Goal: Task Accomplishment & Management: Complete application form

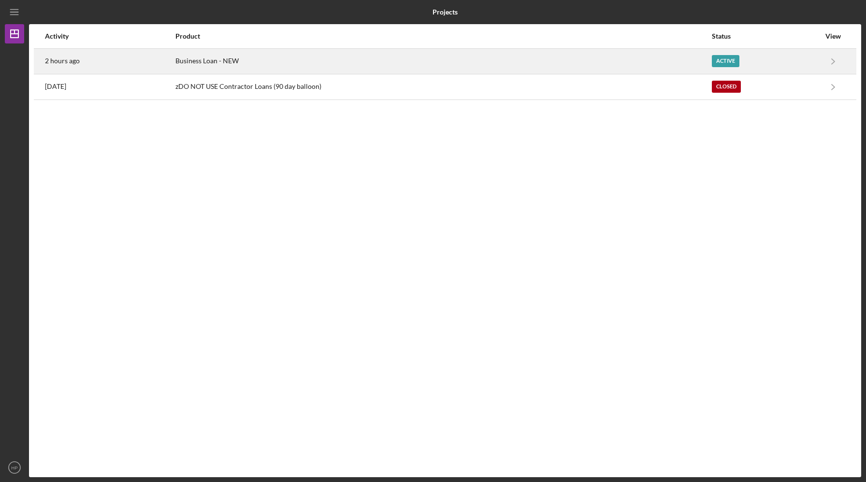
click at [488, 66] on div "Business Loan - NEW" at bounding box center [442, 61] width 535 height 24
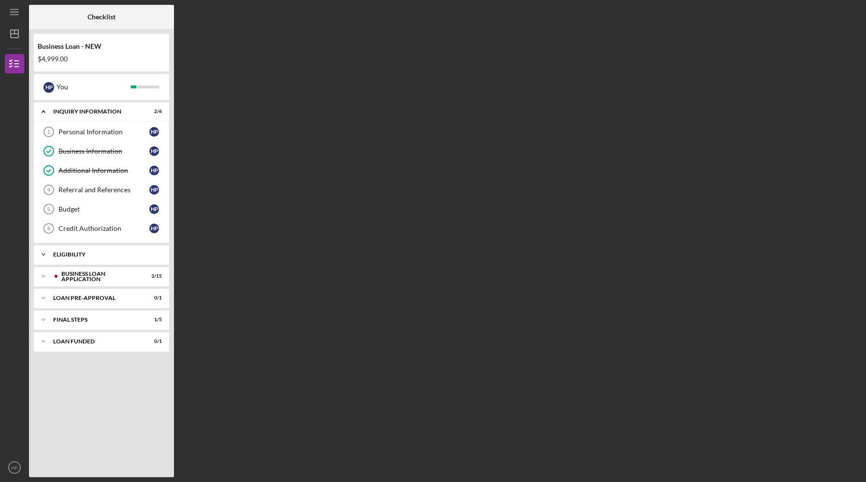
click at [73, 259] on div "Icon/Expander ELIGIBILITY 0 / 1" at bounding box center [101, 254] width 135 height 19
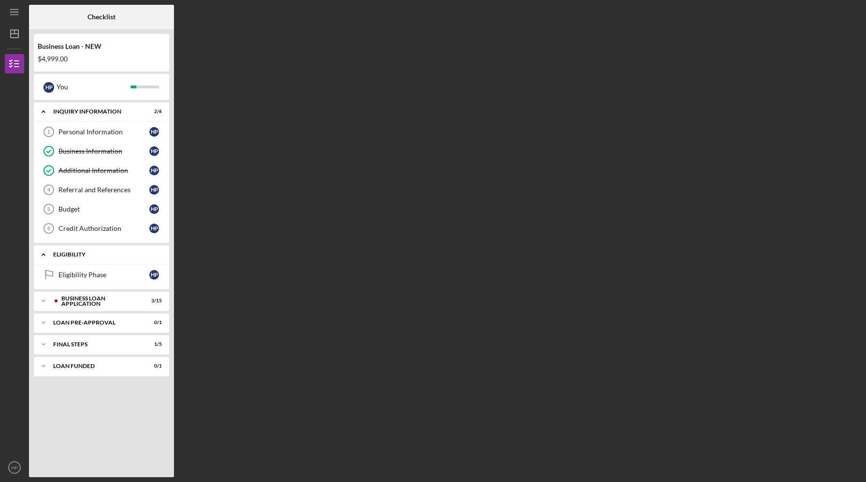
click at [70, 253] on div "ELIGIBILITY" at bounding box center [105, 255] width 104 height 6
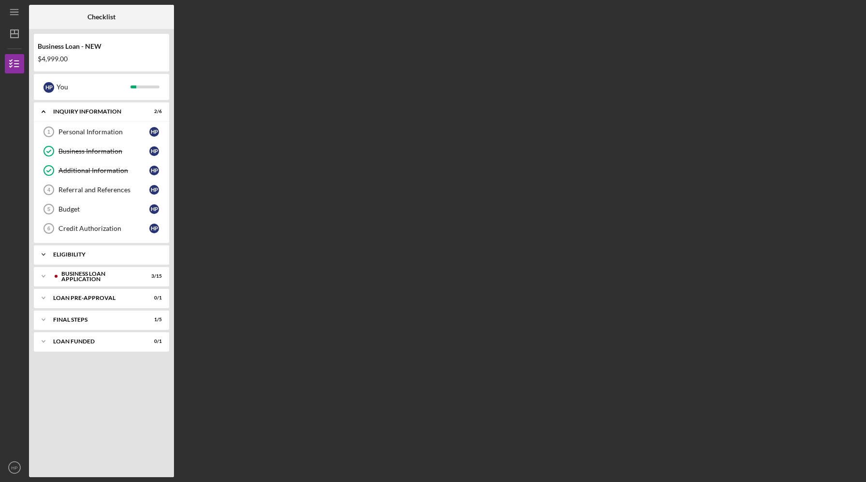
click at [118, 254] on div "ELIGIBILITY" at bounding box center [105, 255] width 104 height 6
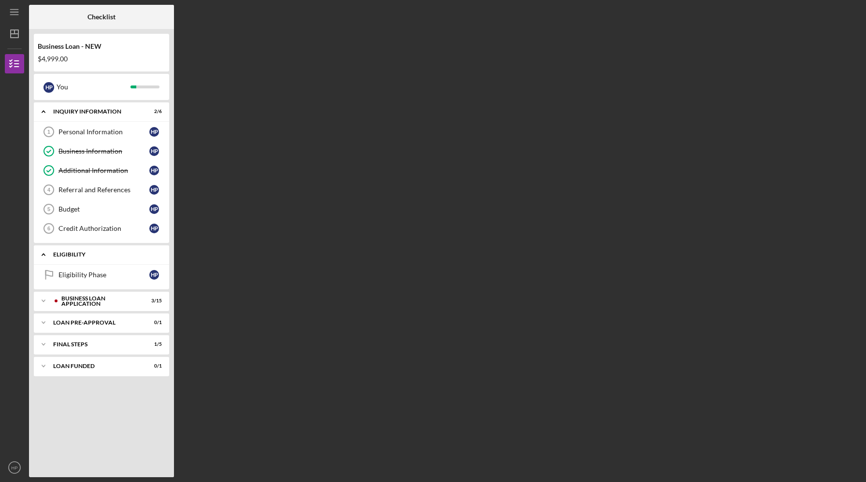
click at [118, 254] on div "ELIGIBILITY" at bounding box center [105, 255] width 104 height 6
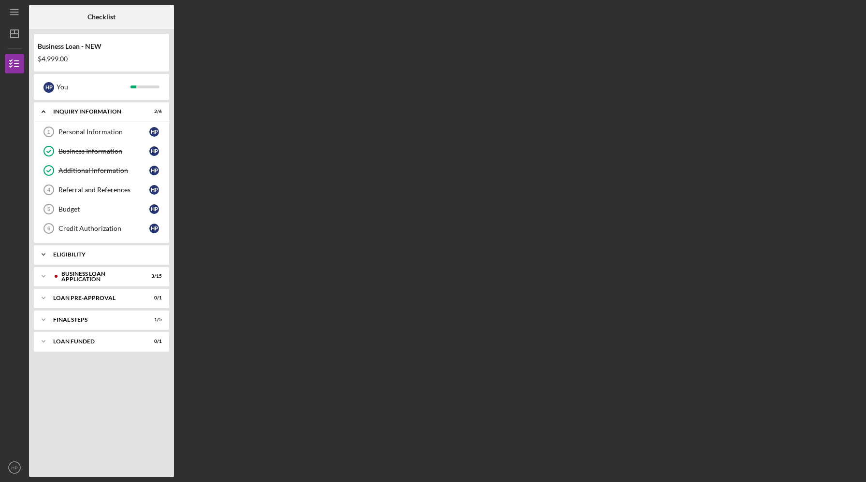
click at [72, 258] on div "Icon/Expander ELIGIBILITY 0 / 1" at bounding box center [101, 254] width 135 height 19
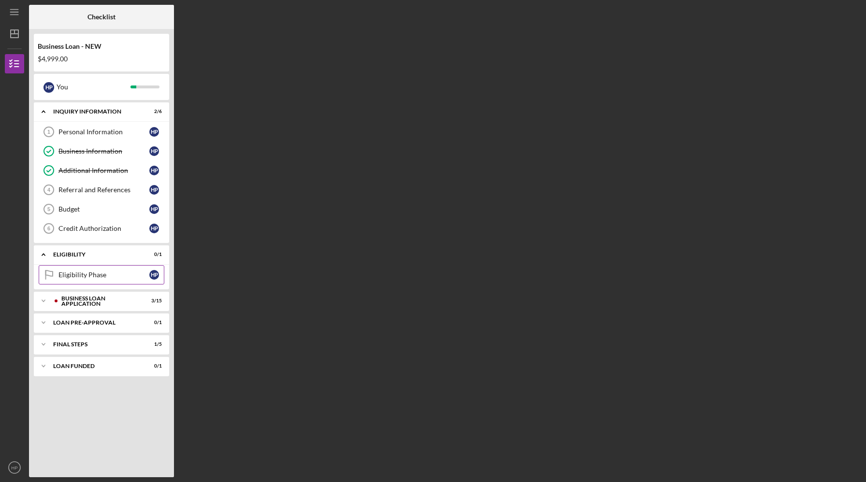
click at [70, 278] on div "Eligibility Phase" at bounding box center [103, 275] width 91 height 8
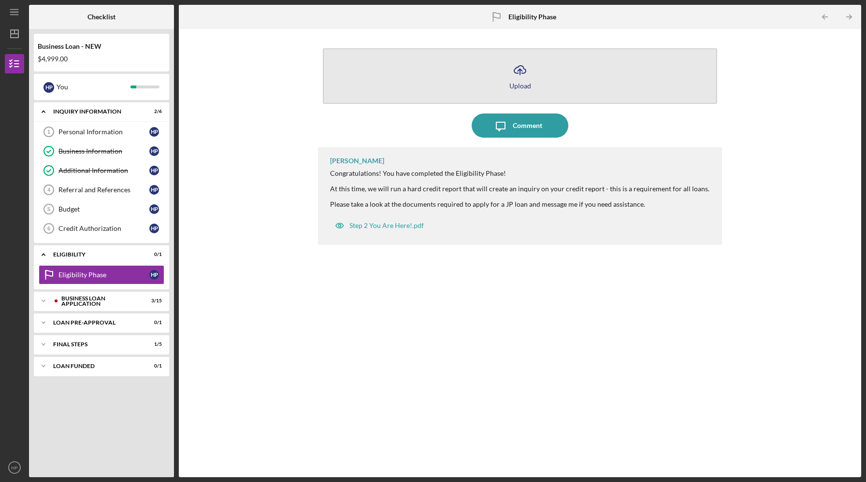
click at [522, 80] on icon "Icon/Upload" at bounding box center [520, 70] width 24 height 24
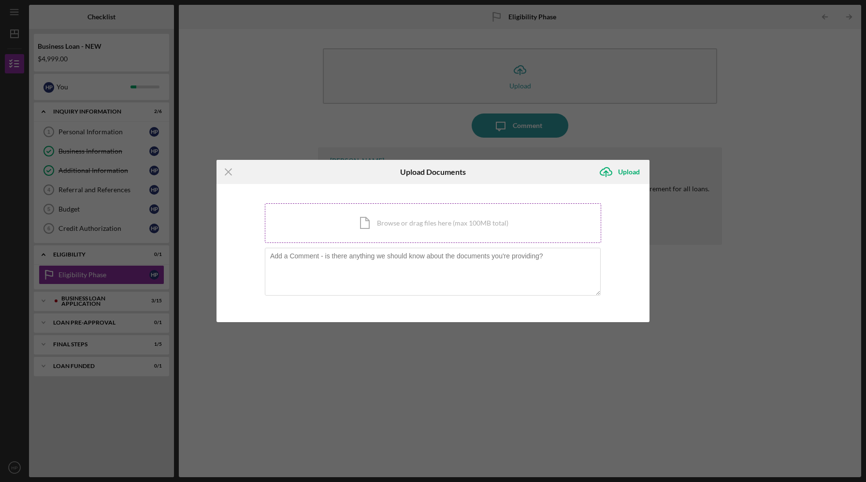
click at [402, 232] on div "Icon/Document Browse or drag files here (max 100MB total) Tap to choose files o…" at bounding box center [433, 223] width 336 height 40
click at [227, 169] on icon "Icon/Menu Close" at bounding box center [228, 172] width 24 height 24
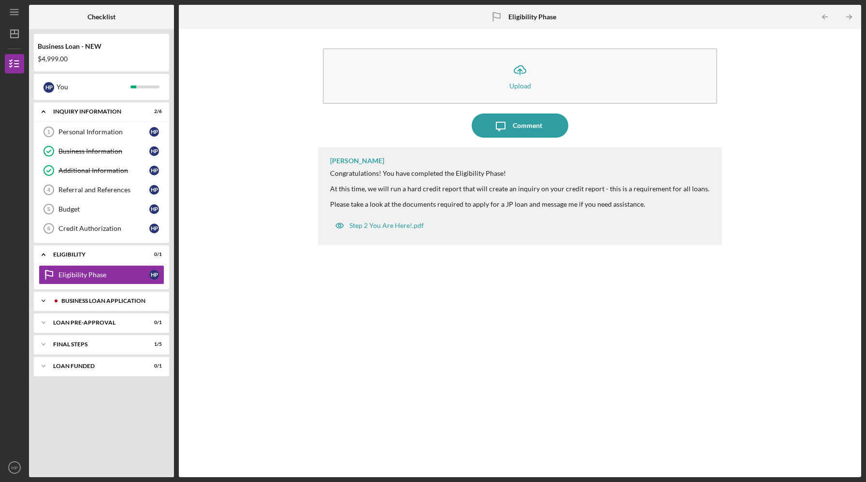
click at [77, 302] on div "BUSINESS LOAN APPLICATION" at bounding box center [109, 301] width 96 height 6
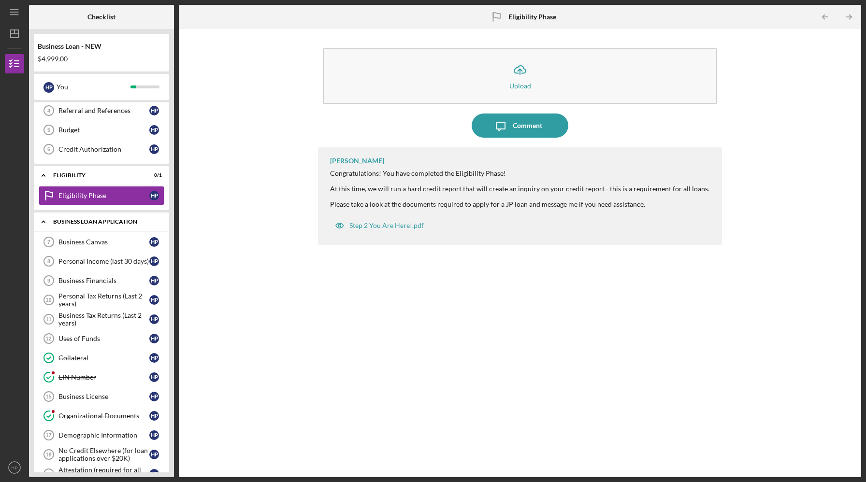
scroll to position [84, 0]
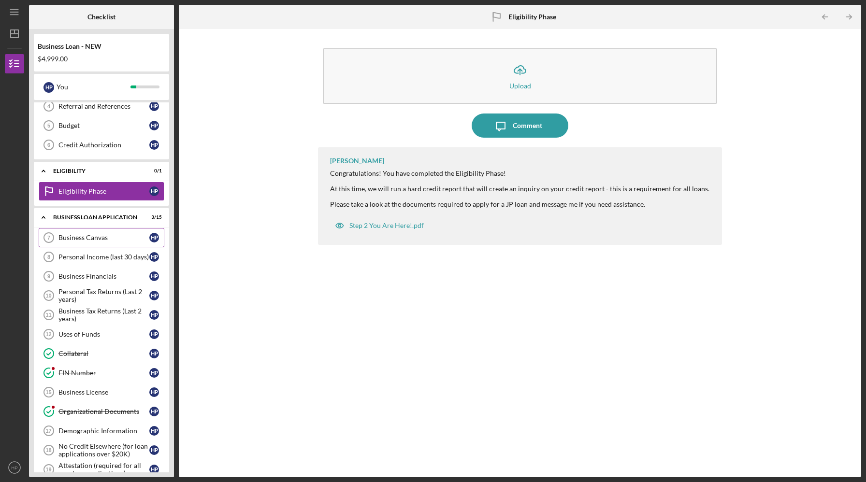
click at [83, 238] on div "Business Canvas" at bounding box center [103, 238] width 91 height 8
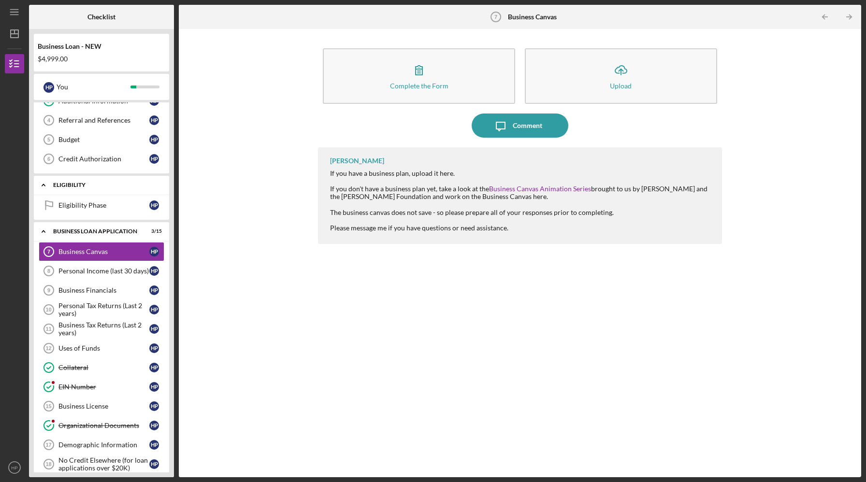
scroll to position [71, 0]
click at [45, 229] on icon "Icon/Expander" at bounding box center [43, 230] width 19 height 19
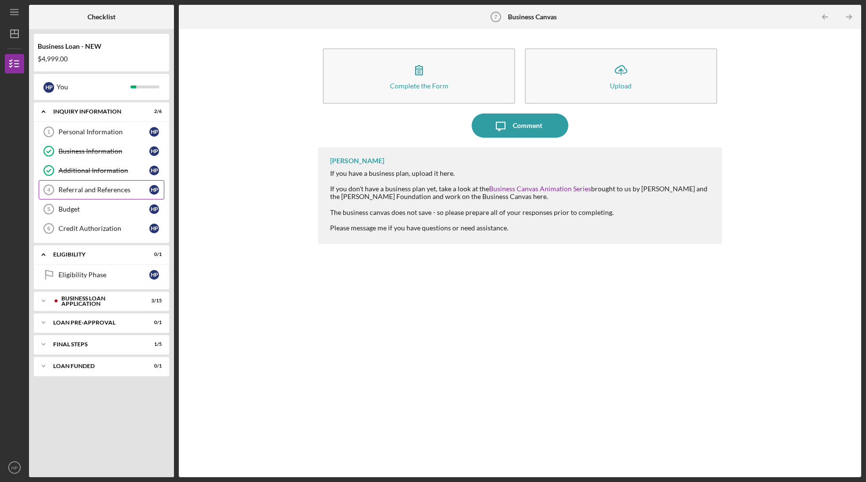
click at [85, 185] on link "Referral and References 4 Referral and References H P" at bounding box center [102, 189] width 126 height 19
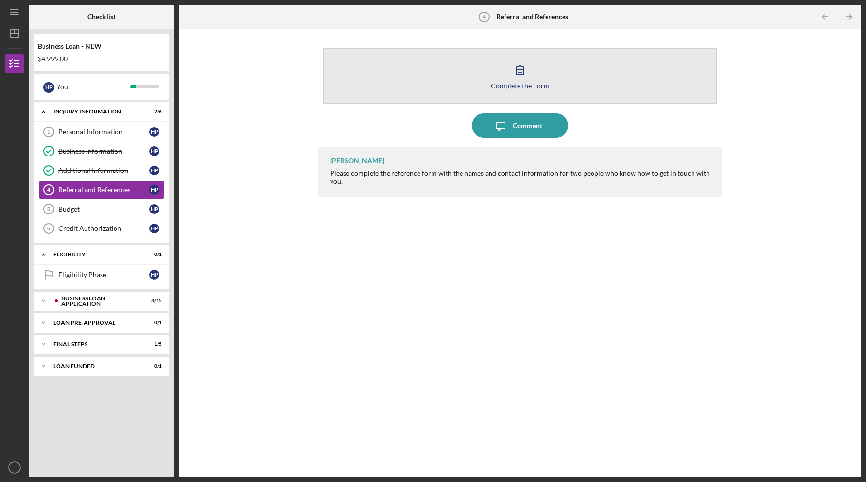
click at [514, 72] on icon "button" at bounding box center [520, 70] width 24 height 24
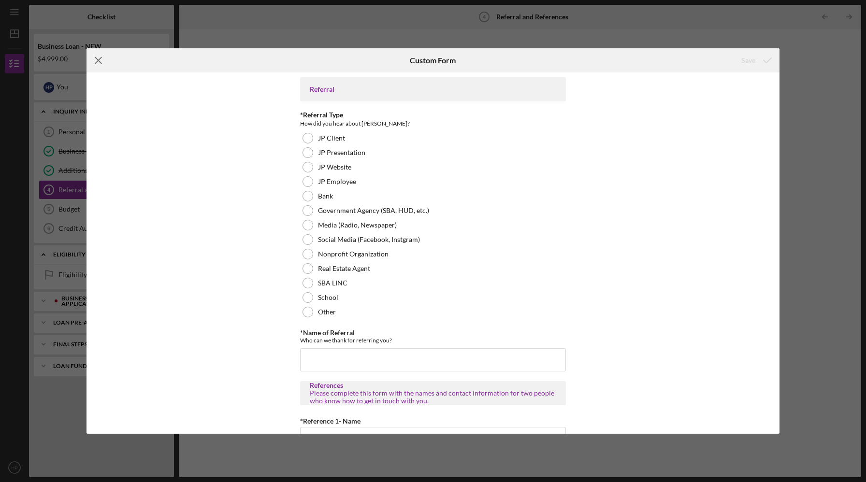
click at [98, 62] on icon "Icon/Menu Close" at bounding box center [98, 60] width 24 height 24
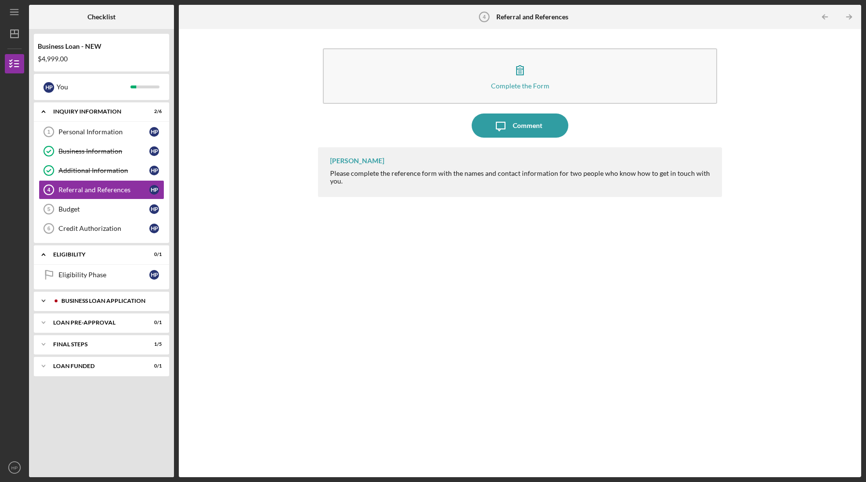
click at [83, 303] on div "BUSINESS LOAN APPLICATION" at bounding box center [109, 301] width 96 height 6
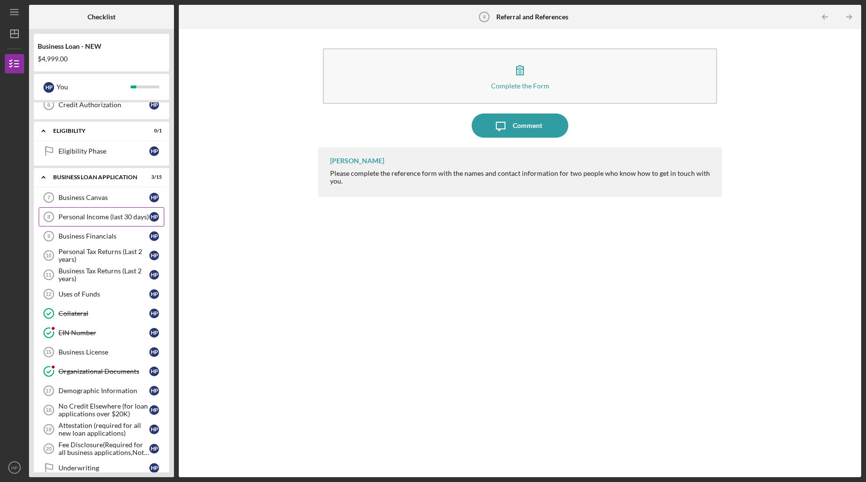
scroll to position [204, 0]
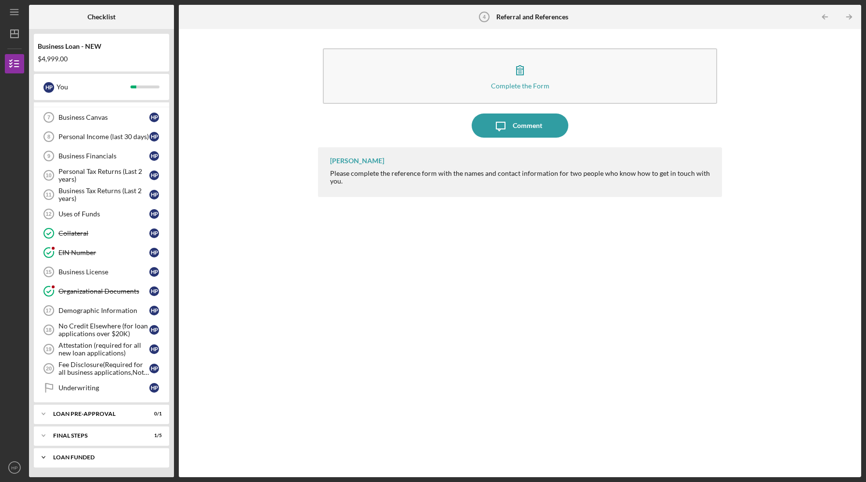
click at [94, 458] on div "LOAN FUNDED" at bounding box center [105, 458] width 104 height 6
click at [69, 457] on div "LOAN FUNDED" at bounding box center [105, 458] width 104 height 6
click at [97, 438] on div "FINAL STEPS" at bounding box center [105, 436] width 104 height 6
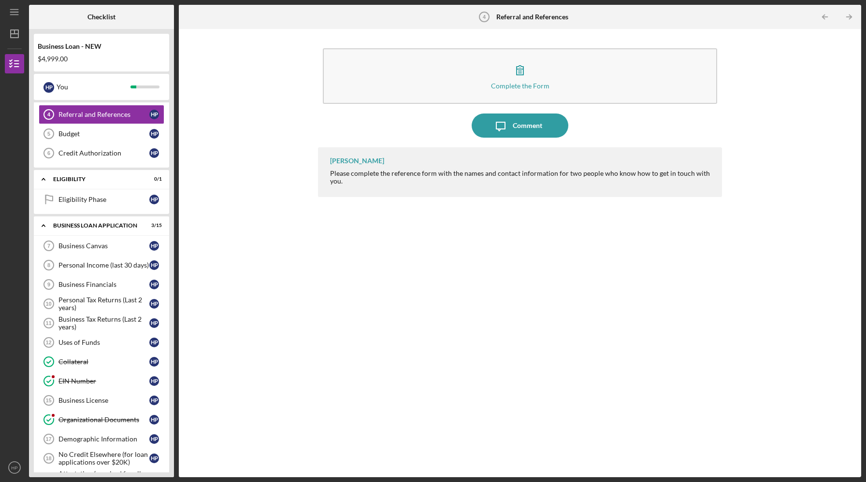
scroll to position [0, 0]
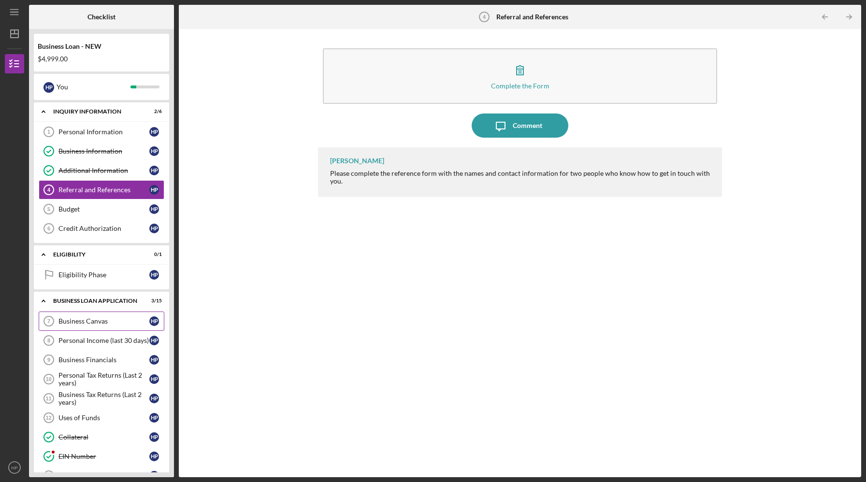
click at [82, 323] on div "Business Canvas" at bounding box center [103, 321] width 91 height 8
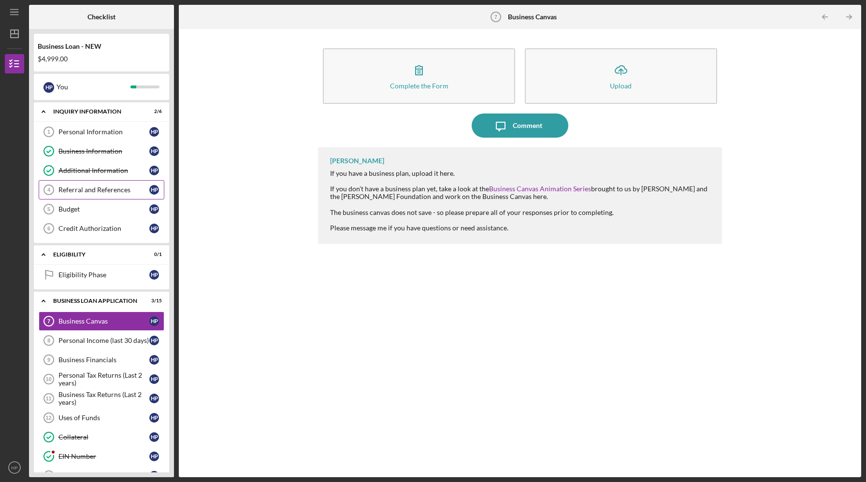
click at [79, 190] on div "Referral and References" at bounding box center [103, 190] width 91 height 8
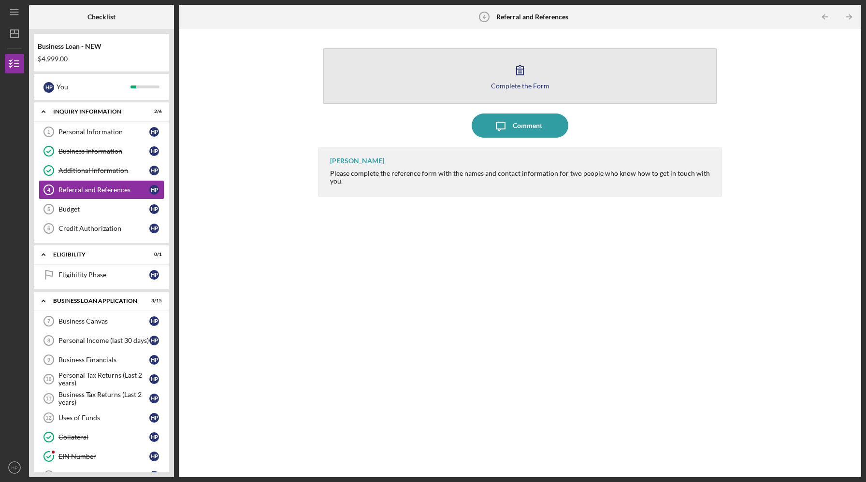
click at [519, 73] on icon "button" at bounding box center [519, 70] width 7 height 9
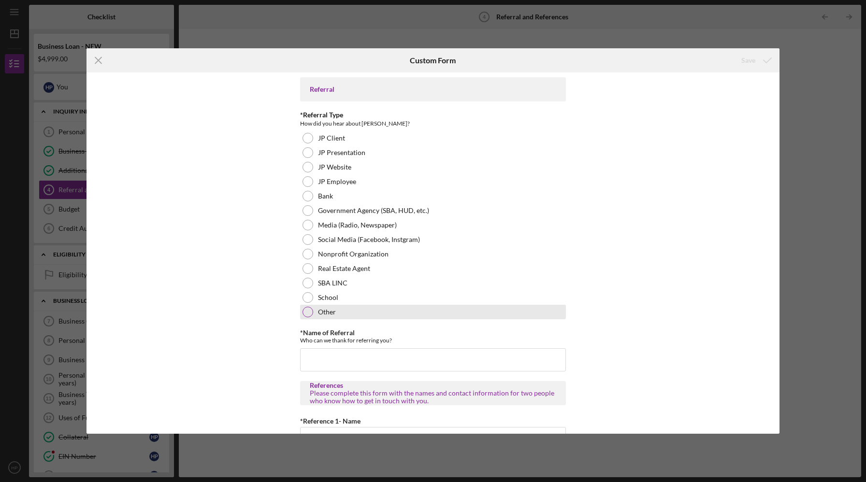
click at [305, 314] on div at bounding box center [307, 312] width 11 height 11
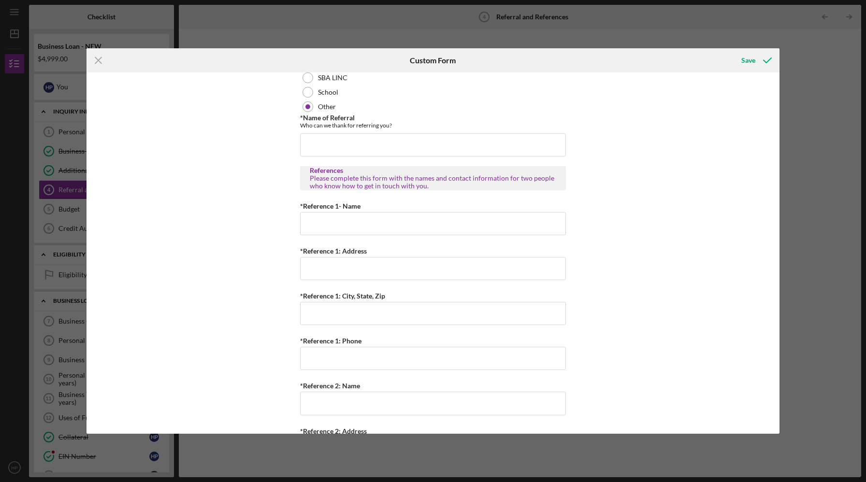
scroll to position [214, 0]
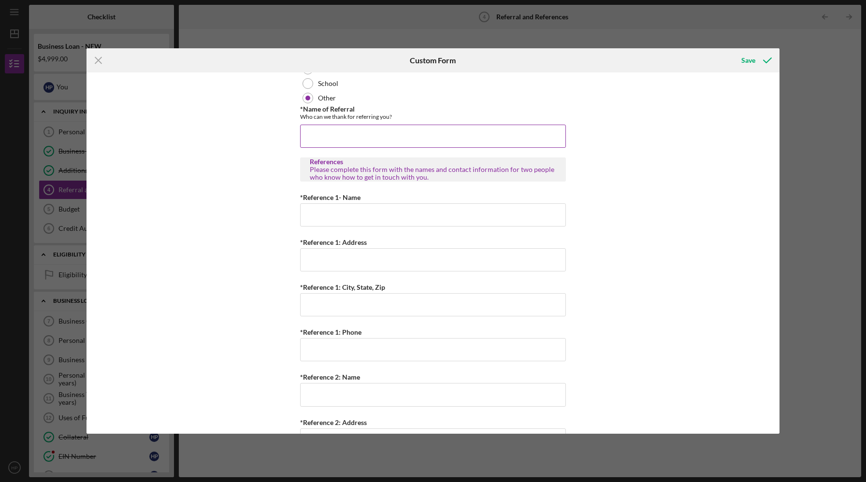
click at [317, 132] on input "*Name of Referral" at bounding box center [433, 136] width 266 height 23
type input "Hope Fisher"
click at [349, 218] on input "*Reference 1- Name" at bounding box center [433, 214] width 266 height 23
type input "Anissa Yancy"
click at [358, 263] on input "*Reference 1: Address" at bounding box center [433, 259] width 266 height 23
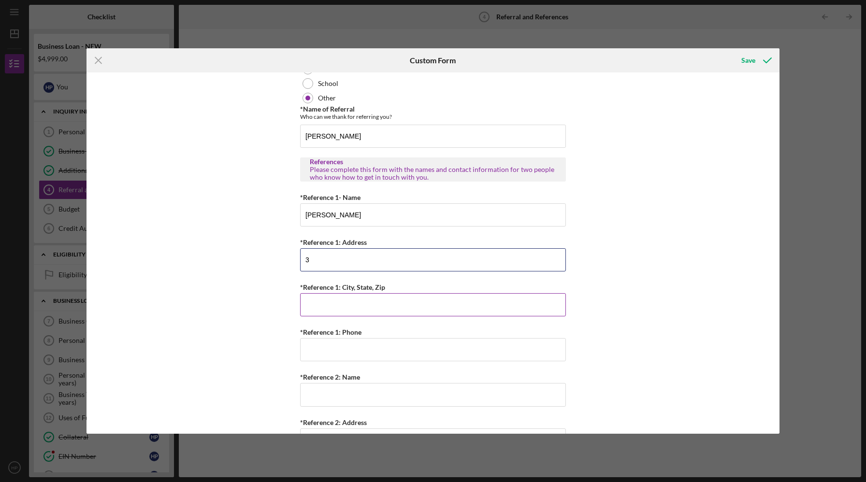
type input "311 N. 29th St"
click at [345, 311] on input "*Reference 1: City, State, Zip" at bounding box center [433, 304] width 266 height 23
type input "E. St. Louis, IL. 62205"
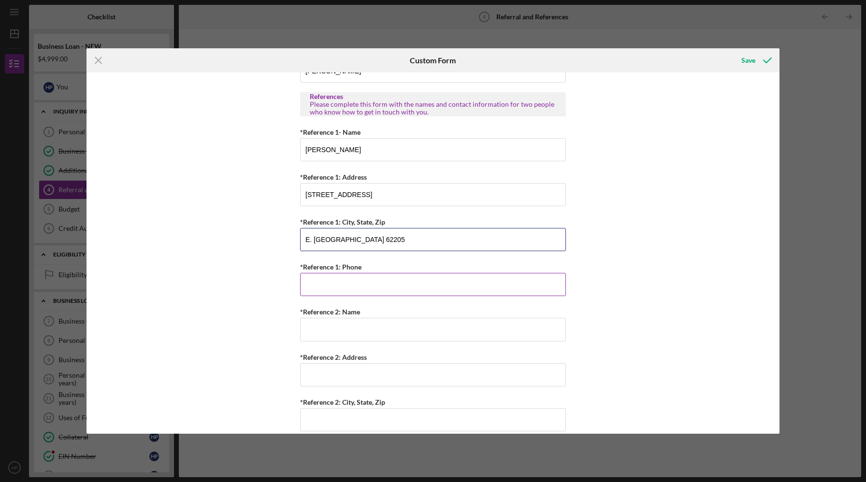
scroll to position [307, 0]
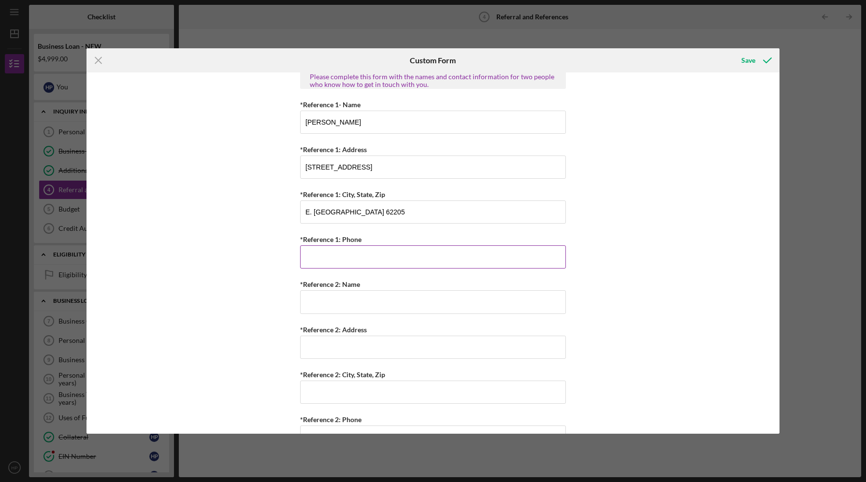
click at [338, 256] on input "*Reference 1: Phone" at bounding box center [433, 256] width 266 height 23
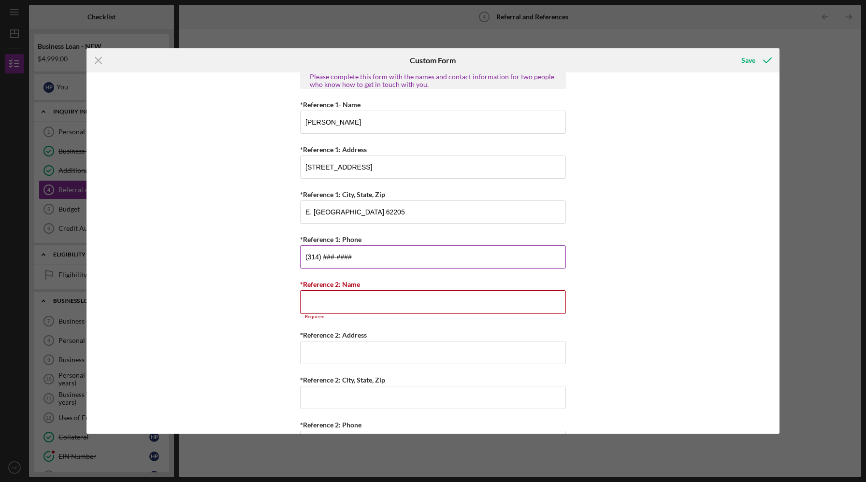
click at [327, 257] on input "(314) ###-####" at bounding box center [433, 256] width 266 height 23
type input "(314) 323-0095"
click at [331, 295] on input "*Reference 2: Name" at bounding box center [433, 301] width 266 height 23
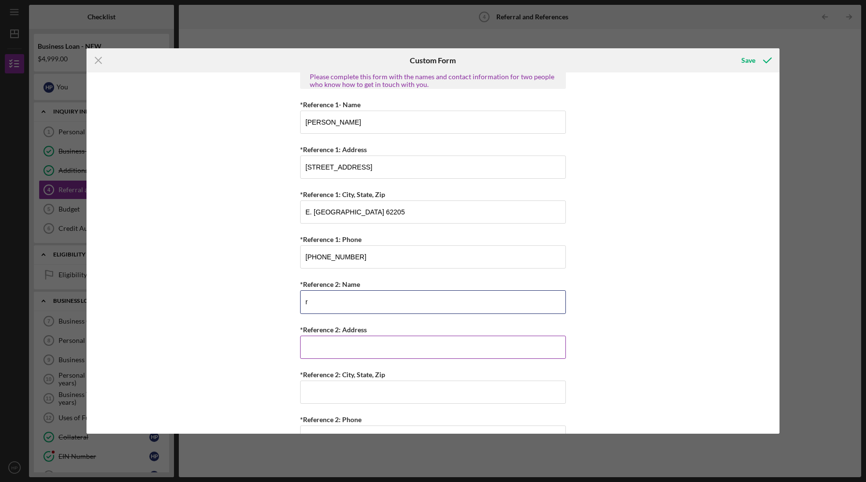
type input "Richard Rose"
click at [350, 350] on input "*Reference 2: Address" at bounding box center [433, 347] width 266 height 23
type input "1901 Post Oak Blvd #1104"
click at [364, 387] on input "*Reference 2: City, State, Zip" at bounding box center [433, 392] width 266 height 23
type input "Houston TX, 77056"
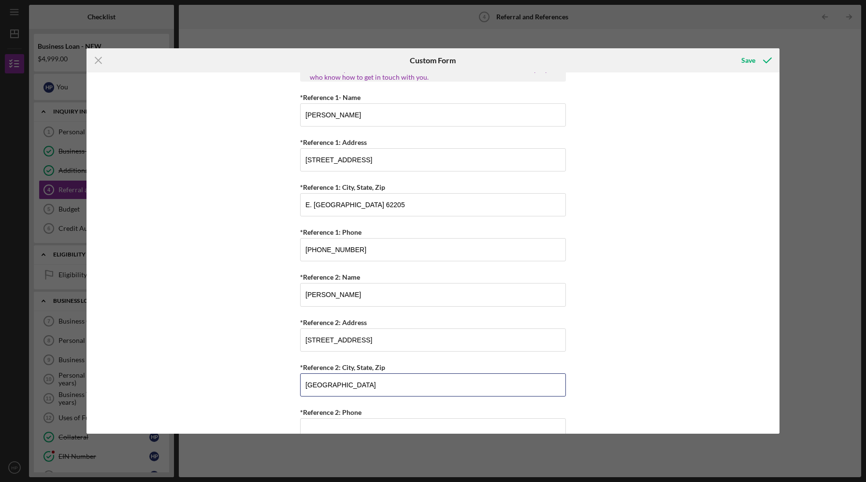
scroll to position [336, 0]
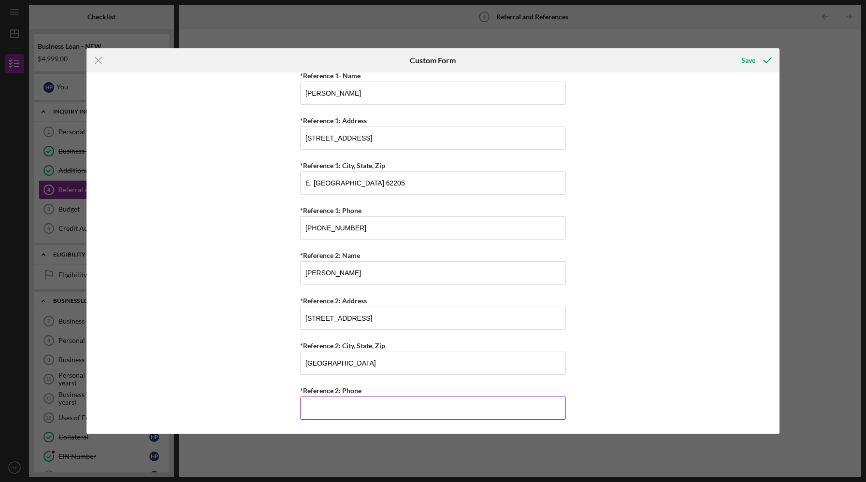
click at [342, 407] on input "*Reference 2: Phone" at bounding box center [433, 408] width 266 height 23
type input "(832) 724-9465"
click at [745, 61] on div "Save" at bounding box center [748, 60] width 14 height 19
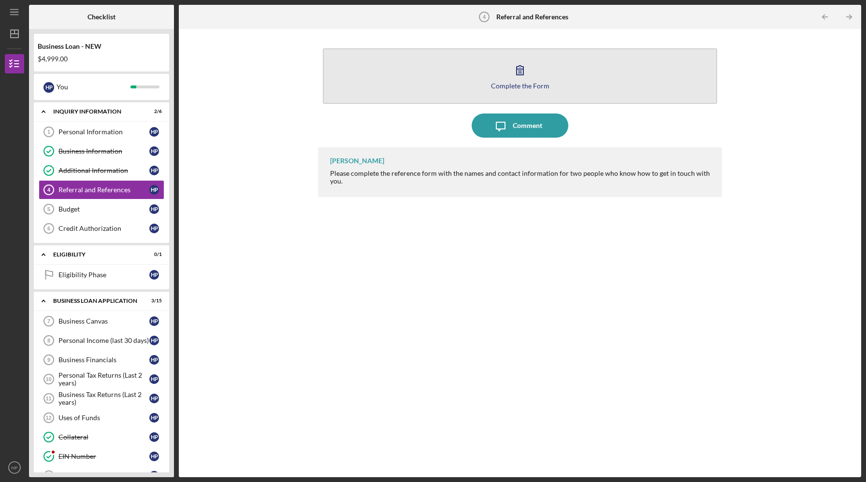
click at [513, 86] on div "Complete the Form" at bounding box center [520, 85] width 58 height 7
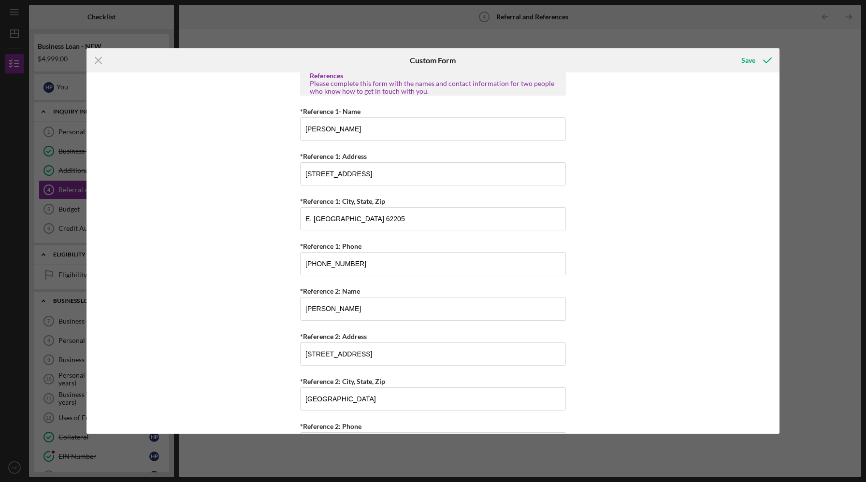
scroll to position [336, 0]
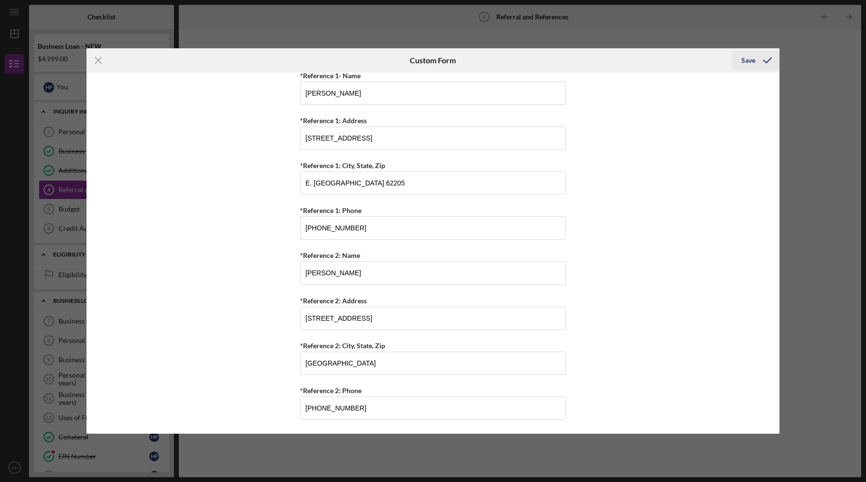
click at [755, 60] on icon "submit" at bounding box center [767, 60] width 24 height 24
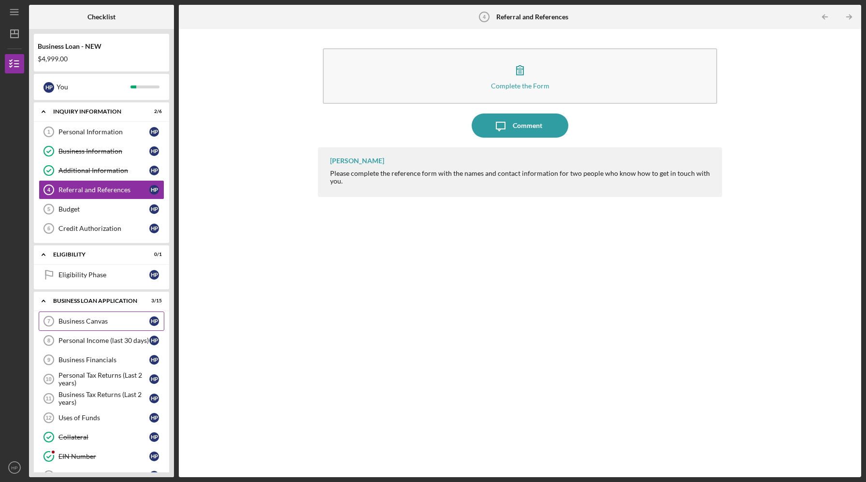
click at [98, 322] on div "Business Canvas" at bounding box center [103, 321] width 91 height 8
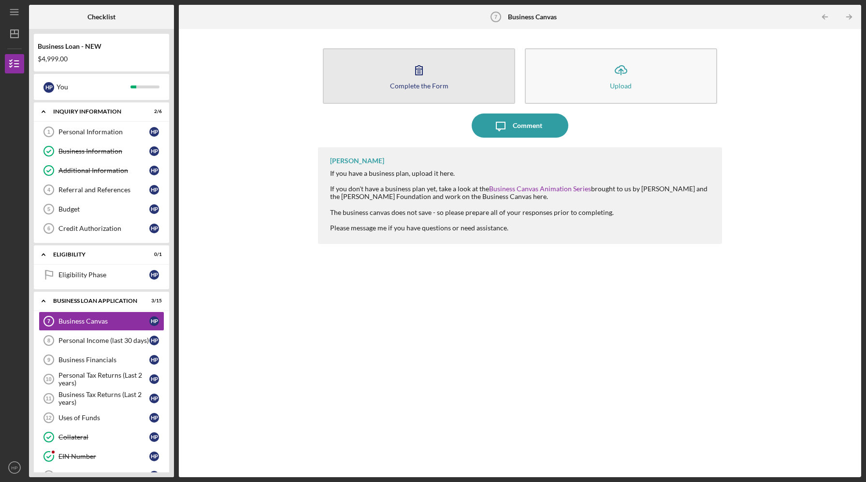
click at [423, 74] on icon "button" at bounding box center [419, 70] width 24 height 24
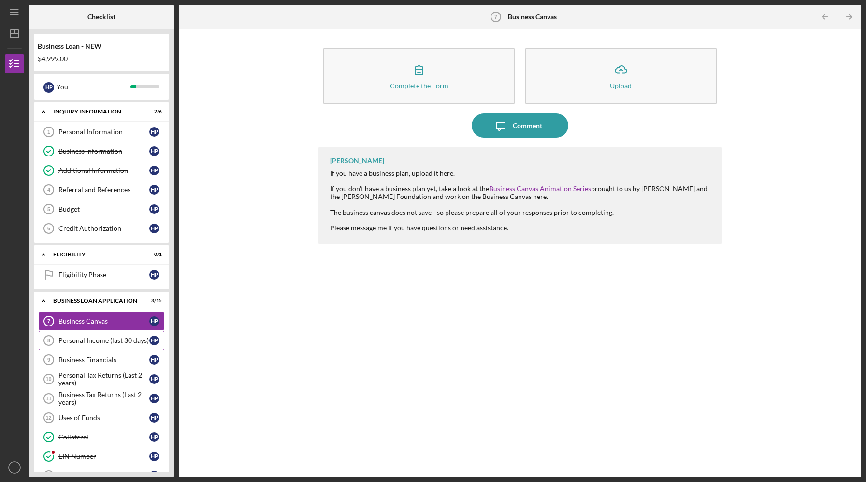
click at [82, 343] on div "Personal Income (last 30 days)" at bounding box center [103, 341] width 91 height 8
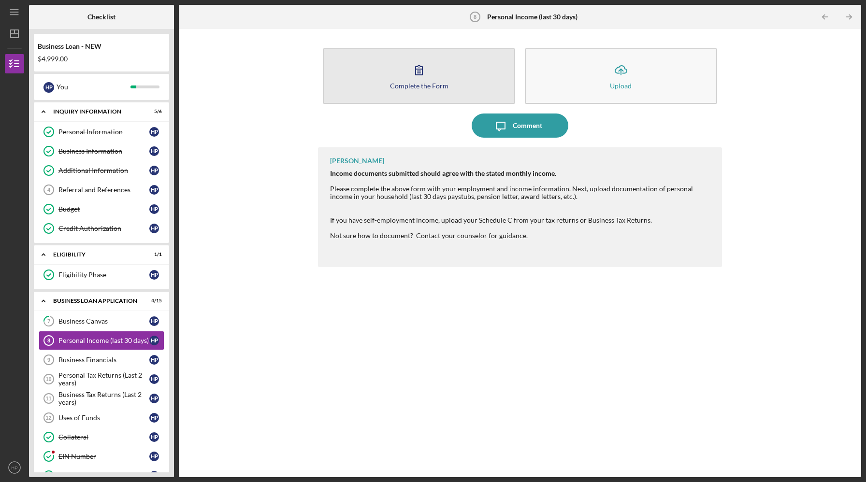
click at [411, 84] on div "Complete the Form" at bounding box center [419, 85] width 58 height 7
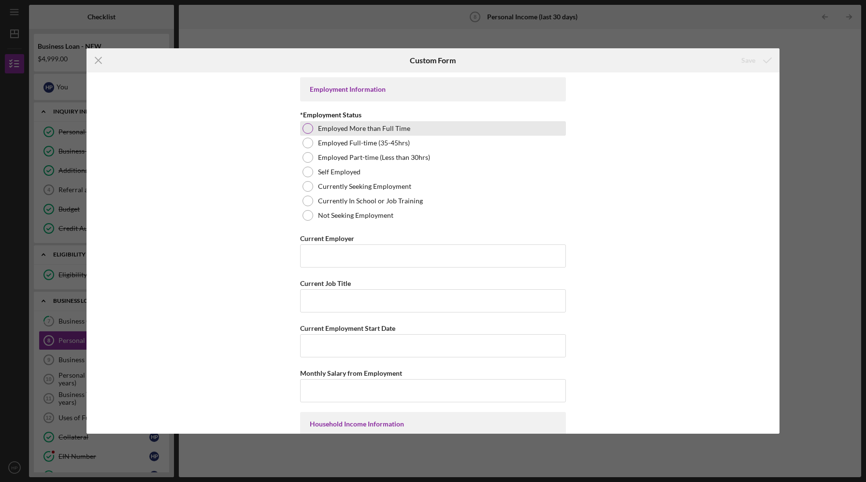
click at [304, 128] on div at bounding box center [307, 128] width 11 height 11
click at [330, 261] on input "Current Employer" at bounding box center [433, 255] width 266 height 23
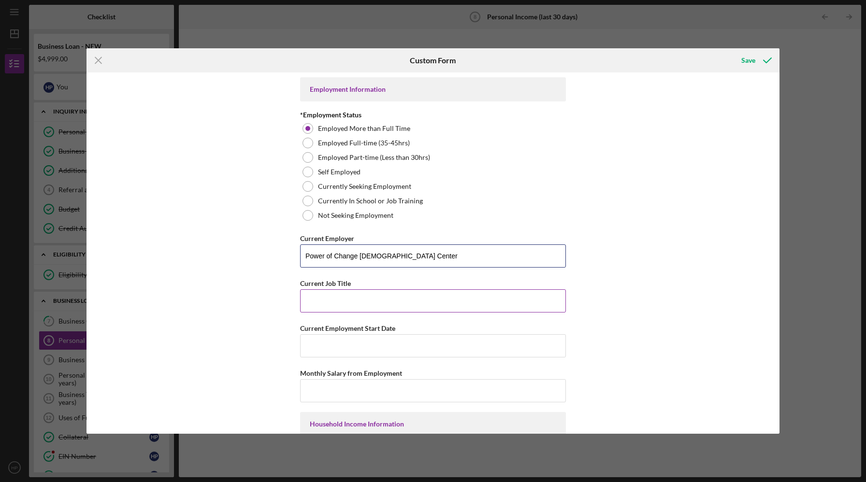
type input "Power of Change Christian Center"
click at [338, 302] on input "Current Job Title" at bounding box center [433, 300] width 266 height 23
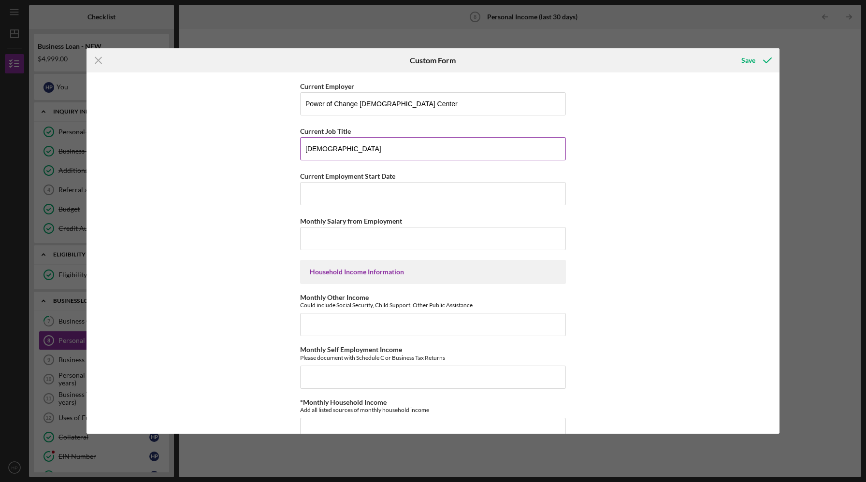
scroll to position [154, 0]
type input "Pastor"
click at [328, 190] on input "Current Employment Start Date" at bounding box center [433, 192] width 266 height 23
type input "j"
type input "January 1,1994"
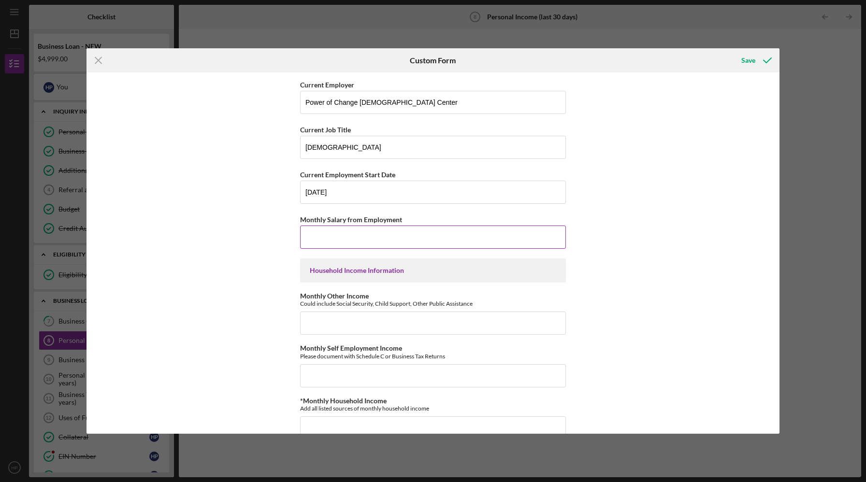
click at [316, 235] on input "Monthly Salary from Employment" at bounding box center [433, 237] width 266 height 23
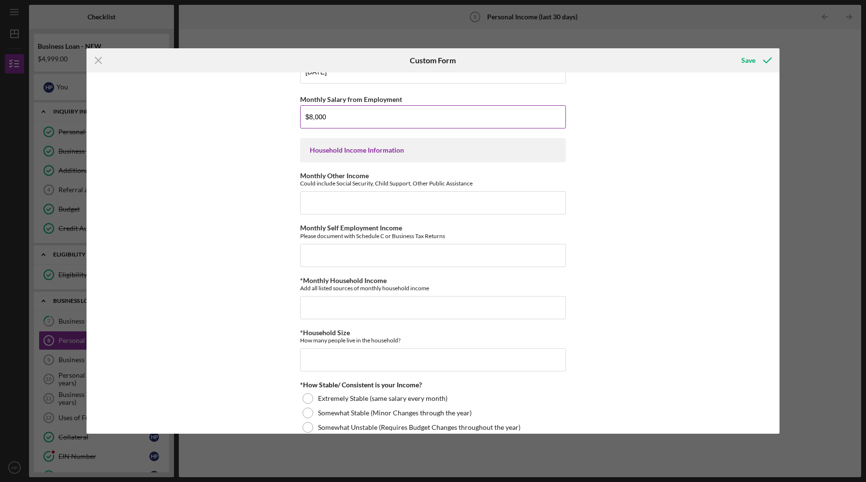
scroll to position [276, 0]
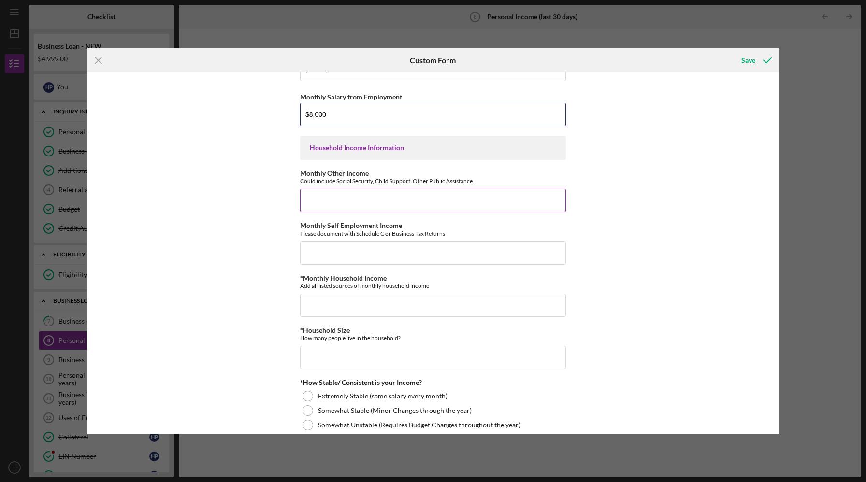
type input "$8,000"
click at [317, 205] on input "Monthly Other Income" at bounding box center [433, 200] width 266 height 23
type input "$0"
click at [316, 253] on input "Monthly Self Employment Income" at bounding box center [433, 253] width 266 height 23
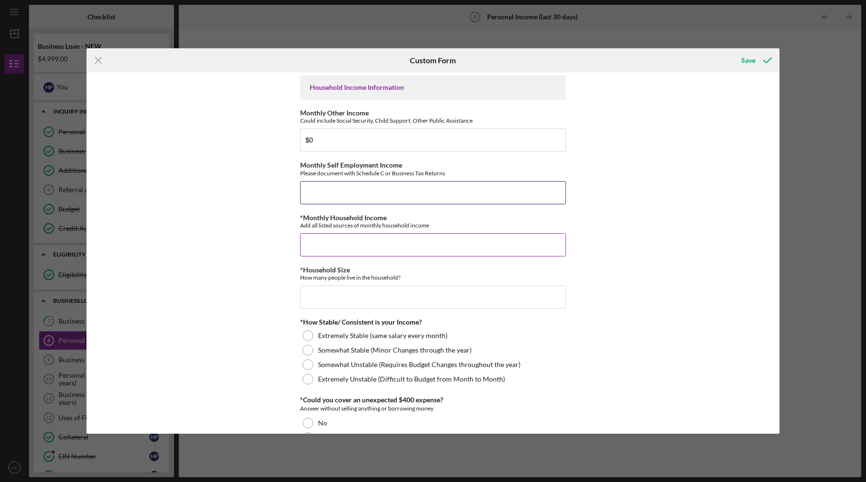
scroll to position [345, 0]
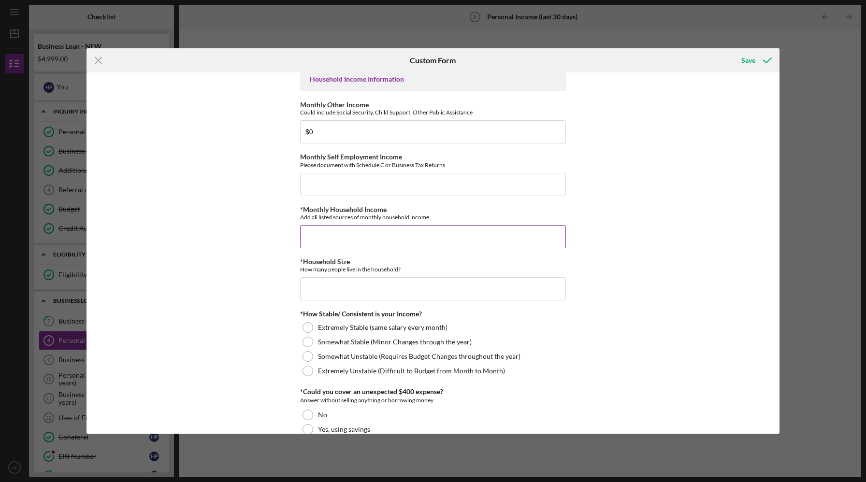
click at [314, 232] on input "*Monthly Household Income" at bounding box center [433, 236] width 266 height 23
type input "$0"
click at [318, 290] on input "*Household Size" at bounding box center [433, 288] width 266 height 23
type input "2"
click at [325, 182] on input "Monthly Self Employment Income" at bounding box center [433, 184] width 266 height 23
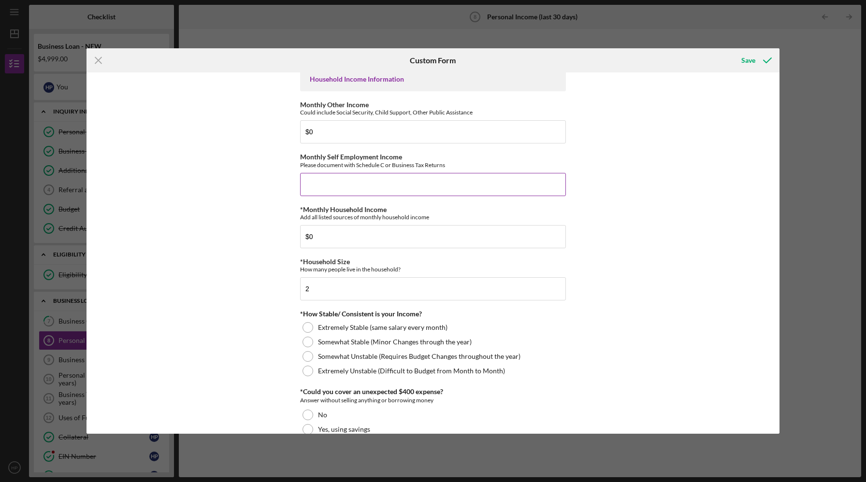
type input "$0"
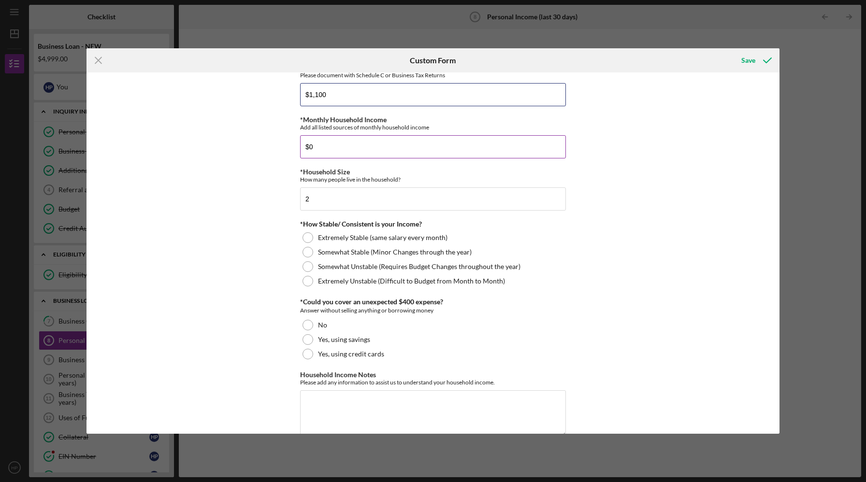
scroll to position [438, 0]
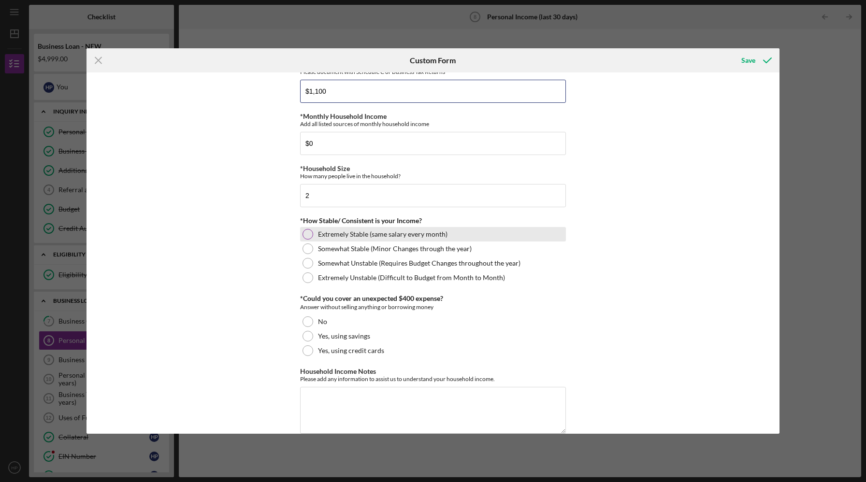
type input "$1,100"
click at [311, 232] on div at bounding box center [307, 234] width 11 height 11
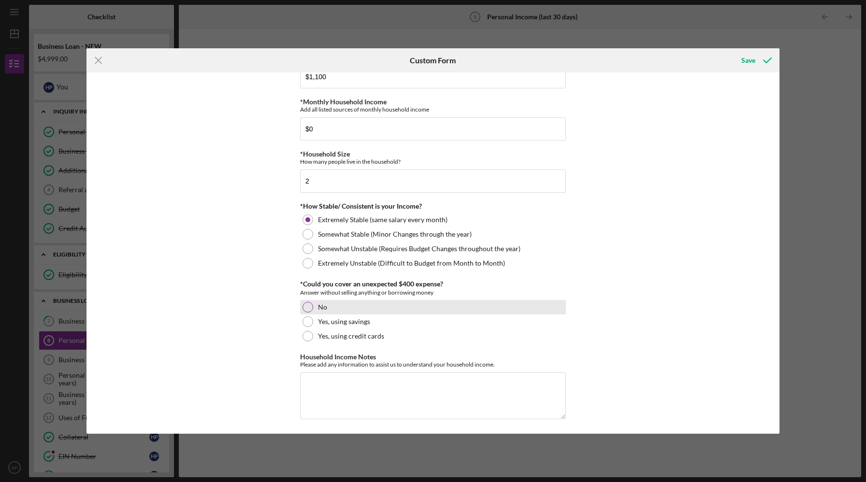
scroll to position [454, 0]
click at [307, 321] on div at bounding box center [307, 320] width 11 height 11
click at [396, 376] on textarea "Household Income Notes" at bounding box center [433, 395] width 266 height 46
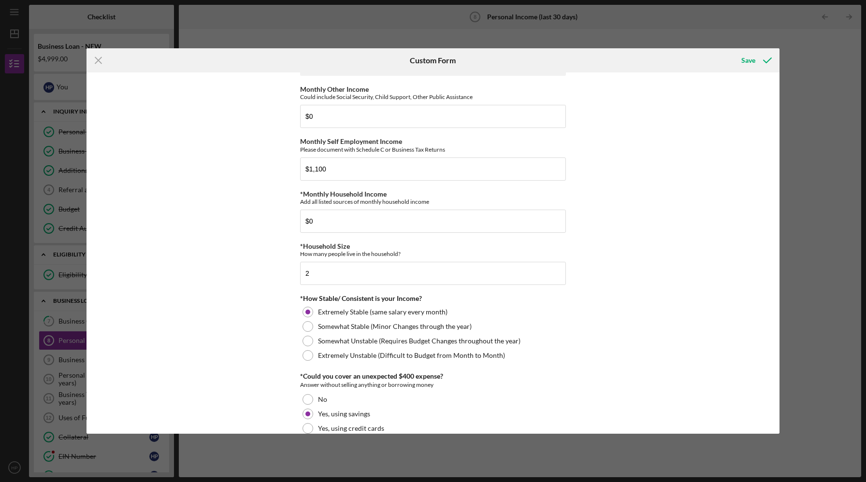
scroll to position [0, 0]
click at [746, 60] on div "Save" at bounding box center [748, 60] width 14 height 19
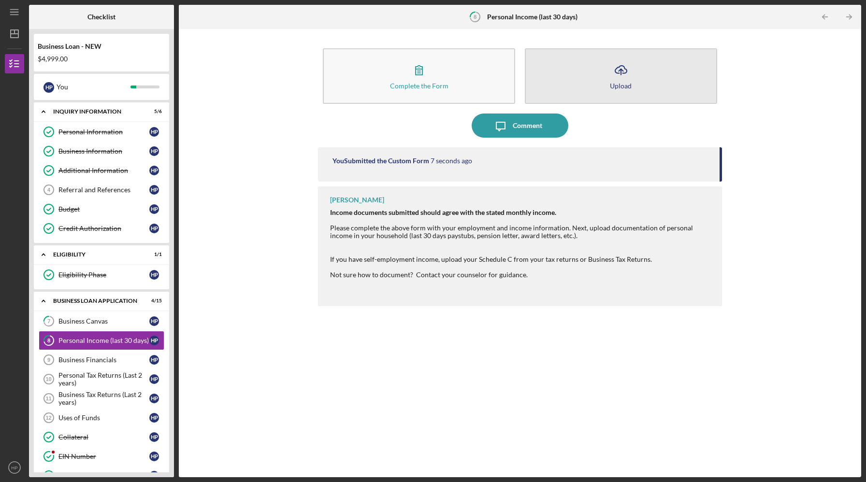
click at [616, 74] on icon "Icon/Upload" at bounding box center [621, 70] width 24 height 24
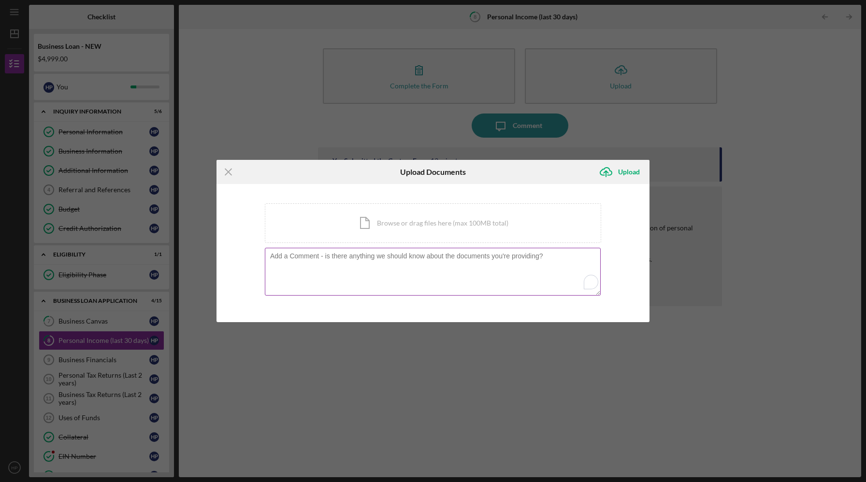
click at [307, 264] on textarea "To enrich screen reader interactions, please activate Accessibility in Grammarl…" at bounding box center [433, 271] width 336 height 47
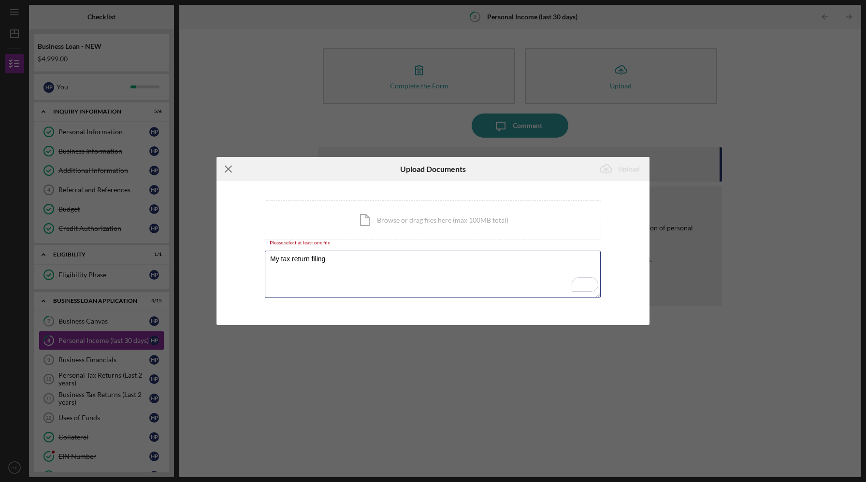
type textarea "My tax return filing"
click at [229, 169] on line at bounding box center [228, 169] width 6 height 6
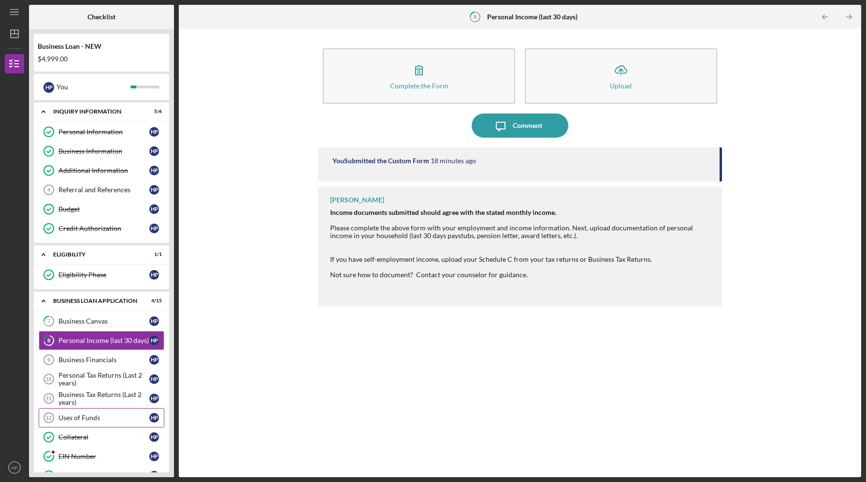
click at [81, 418] on div "Uses of Funds" at bounding box center [103, 418] width 91 height 8
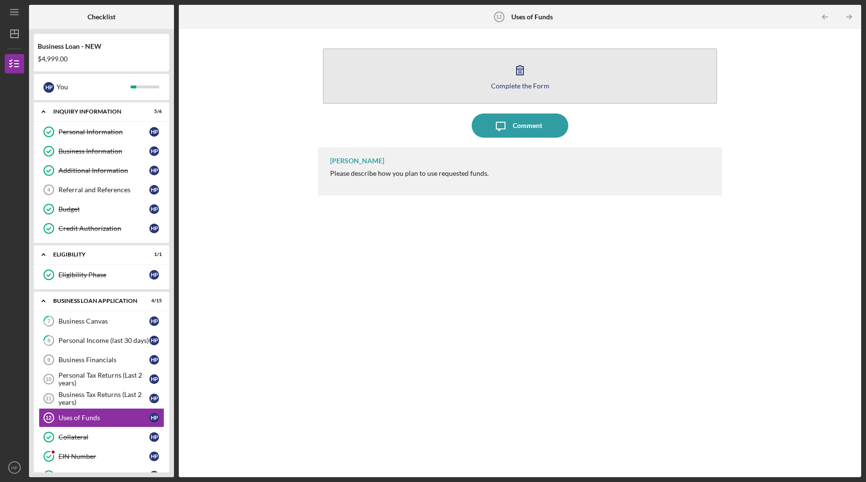
click at [468, 84] on button "Complete the Form Form" at bounding box center [520, 76] width 394 height 56
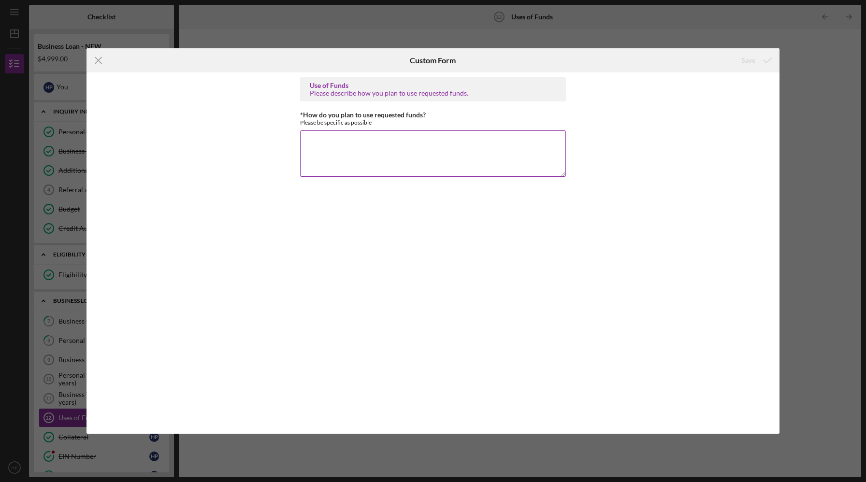
click at [345, 146] on textarea "*How do you plan to use requested funds?" at bounding box center [433, 153] width 266 height 46
click at [99, 60] on line at bounding box center [98, 60] width 6 height 6
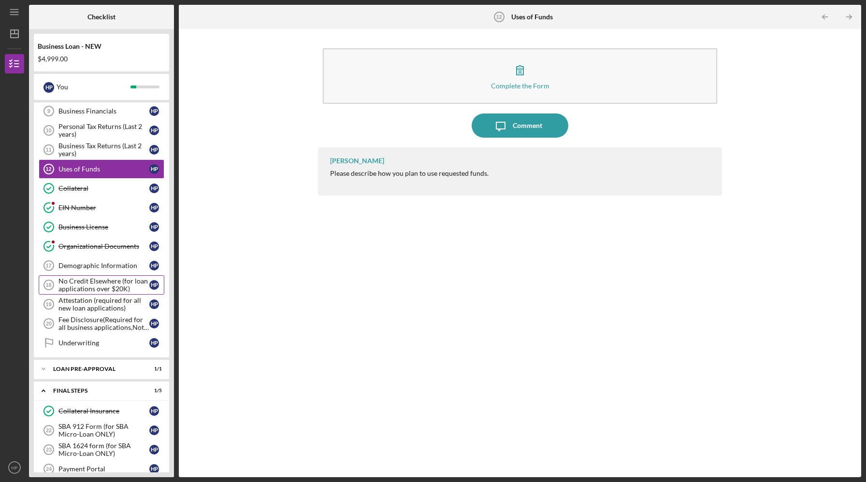
scroll to position [306, 0]
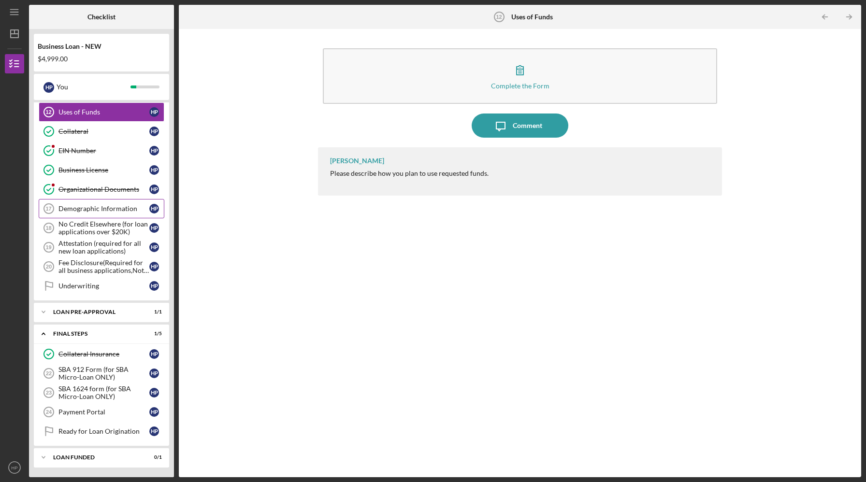
click at [86, 212] on div "Demographic Information" at bounding box center [103, 209] width 91 height 8
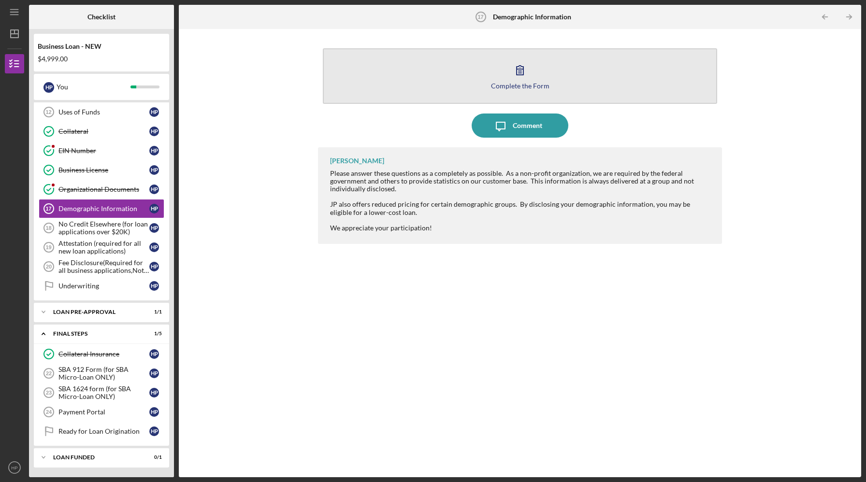
click at [511, 70] on icon "button" at bounding box center [520, 70] width 24 height 24
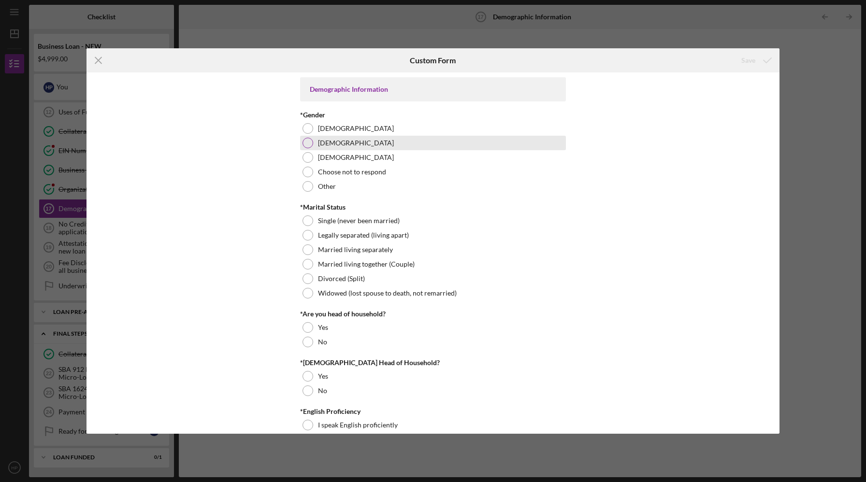
click at [303, 143] on div at bounding box center [307, 143] width 11 height 11
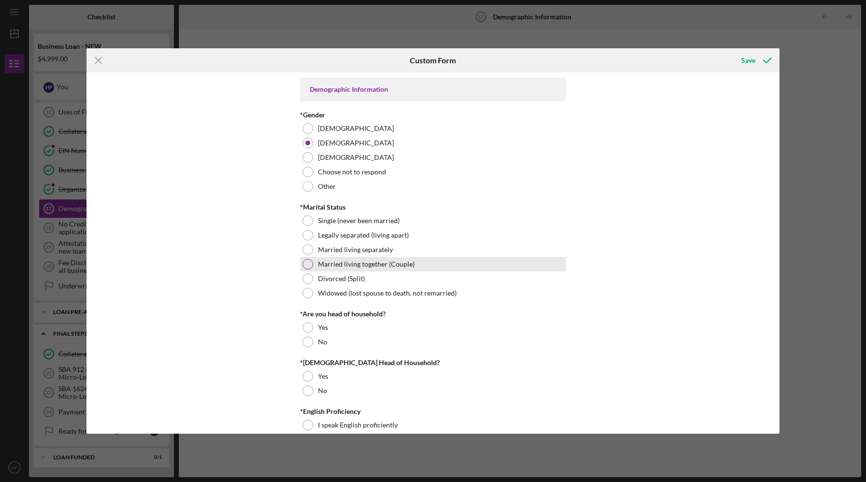
click at [308, 264] on div at bounding box center [307, 264] width 11 height 11
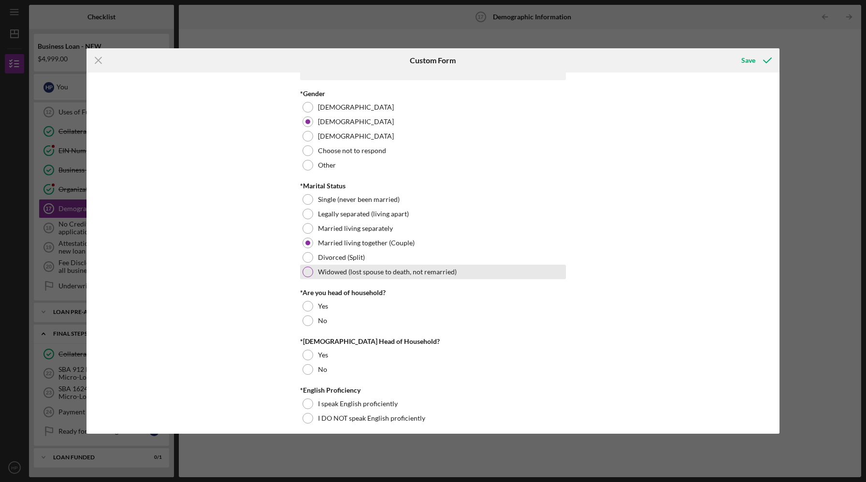
scroll to position [26, 0]
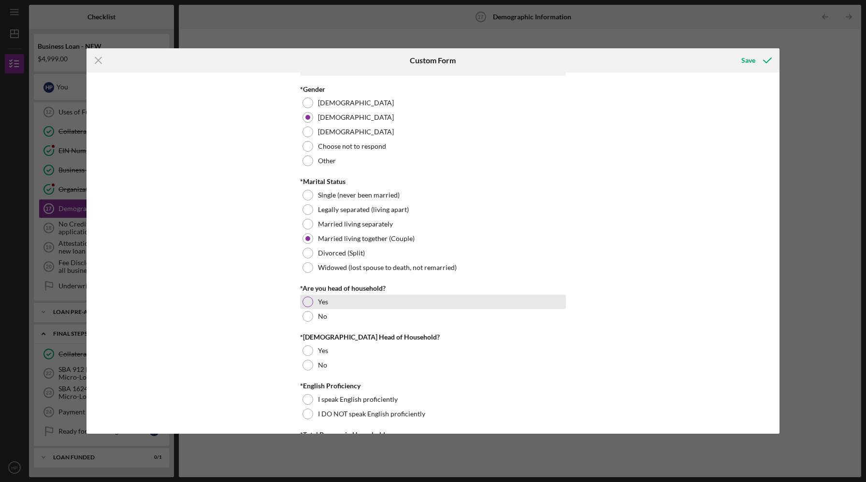
click at [306, 304] on div at bounding box center [307, 302] width 11 height 11
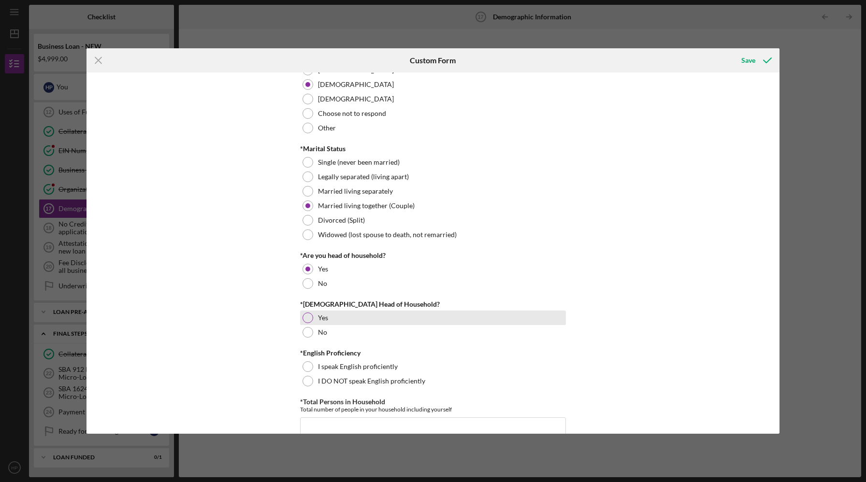
scroll to position [59, 0]
click at [306, 332] on div at bounding box center [307, 332] width 11 height 11
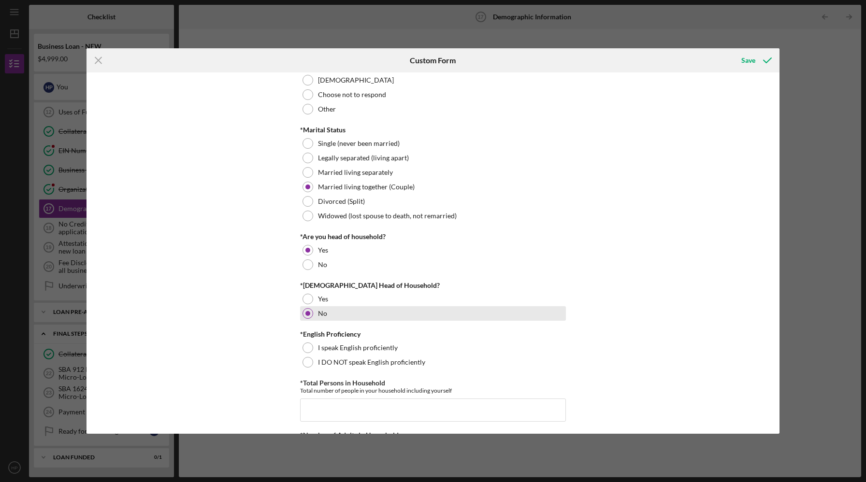
scroll to position [95, 0]
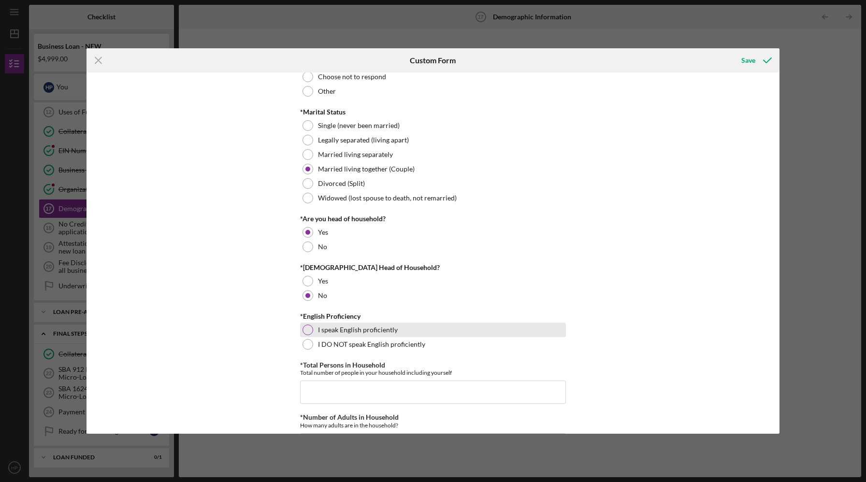
click at [305, 328] on div at bounding box center [307, 330] width 11 height 11
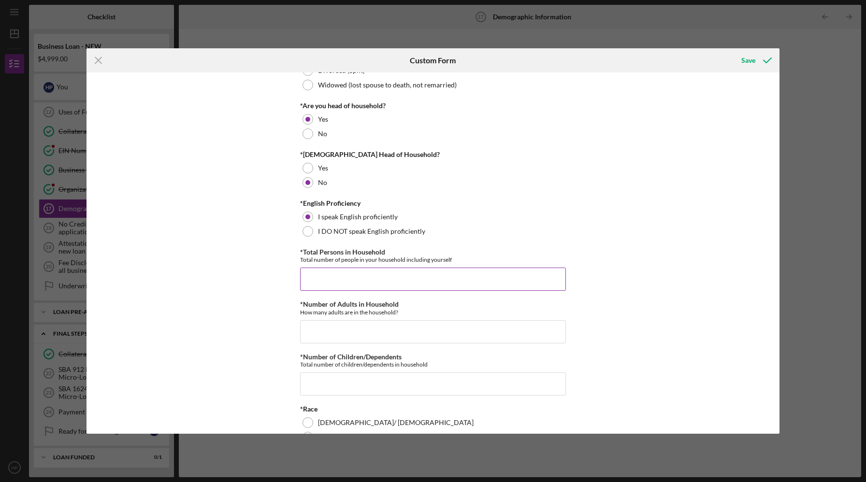
scroll to position [220, 0]
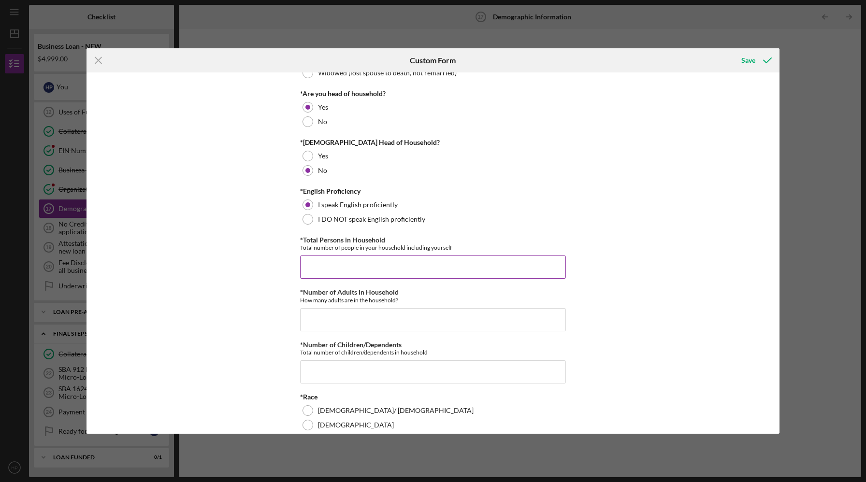
click at [329, 263] on input "*Total Persons in Household" at bounding box center [433, 267] width 266 height 23
type input "2"
click at [316, 314] on input "*Number of Adults in Household" at bounding box center [433, 319] width 266 height 23
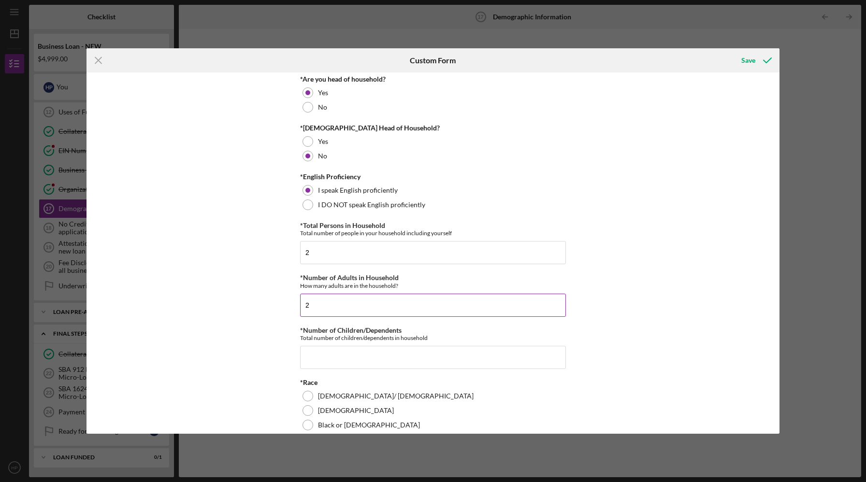
scroll to position [255, 0]
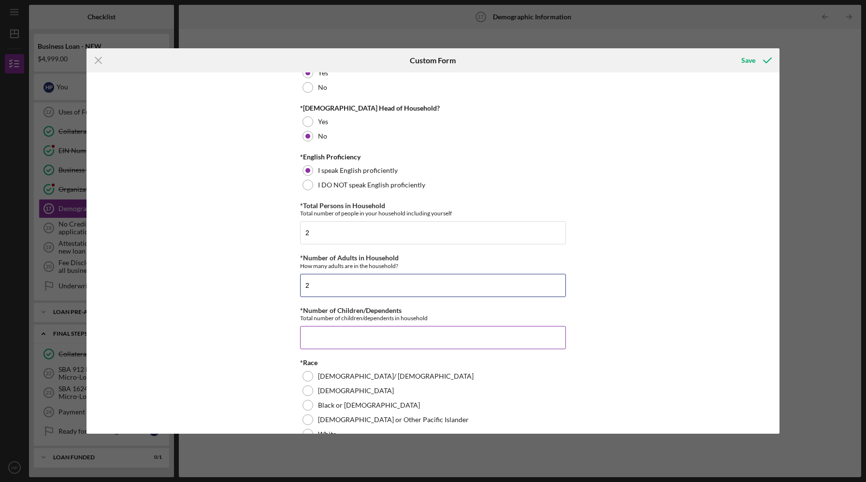
type input "2"
click at [315, 339] on input "*Number of Children/Dependents" at bounding box center [433, 337] width 266 height 23
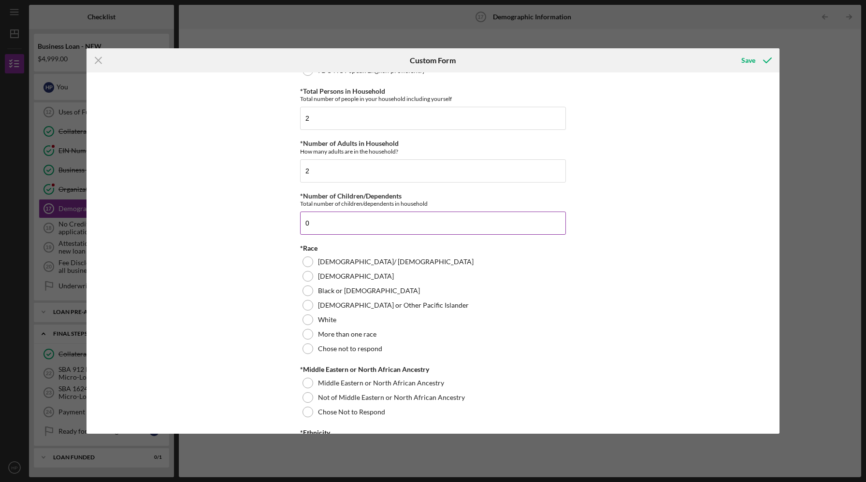
scroll to position [372, 0]
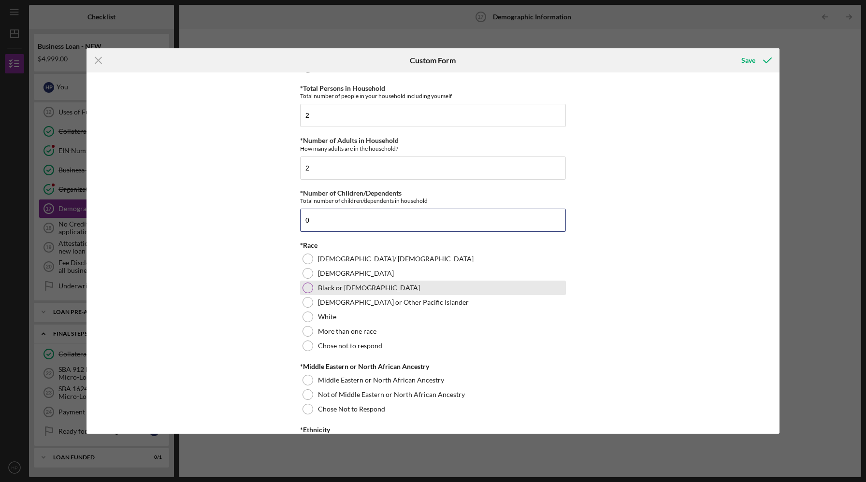
type input "0"
click at [305, 287] on div at bounding box center [307, 288] width 11 height 11
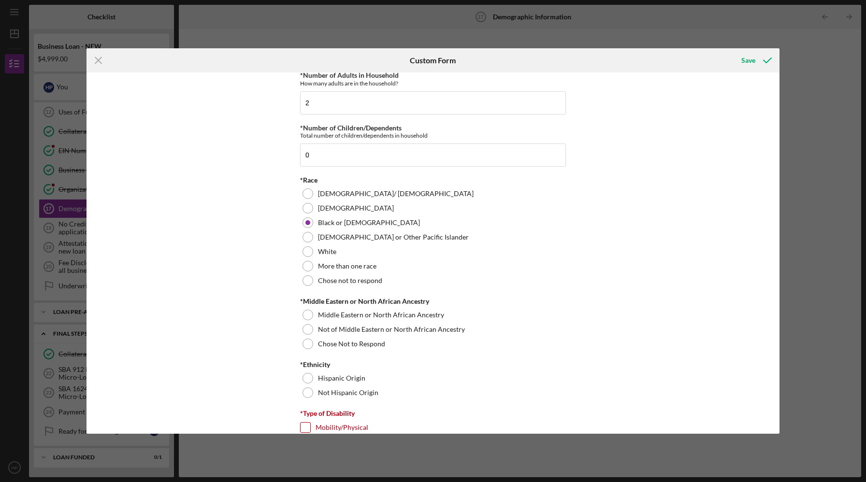
scroll to position [437, 0]
click at [307, 347] on div at bounding box center [307, 344] width 11 height 11
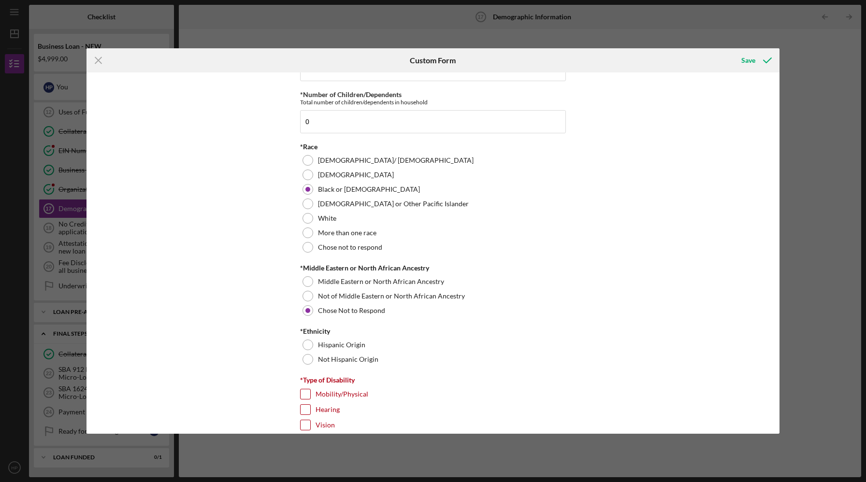
scroll to position [474, 0]
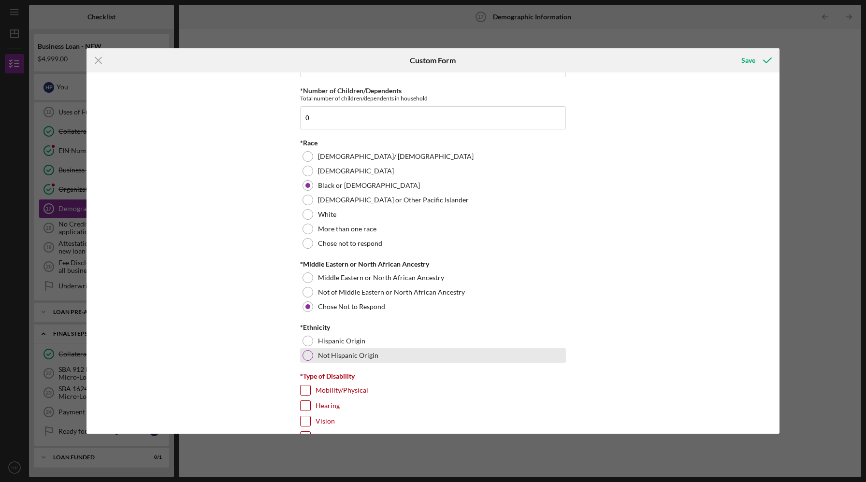
click at [305, 354] on div at bounding box center [307, 355] width 11 height 11
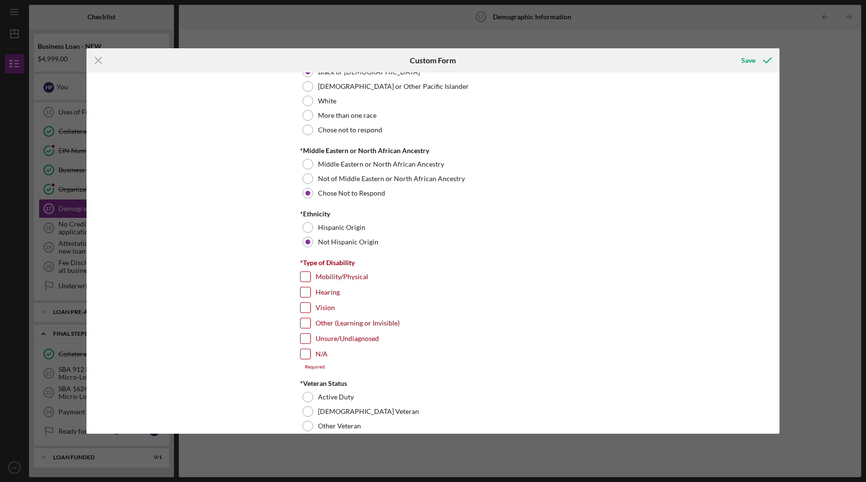
scroll to position [591, 0]
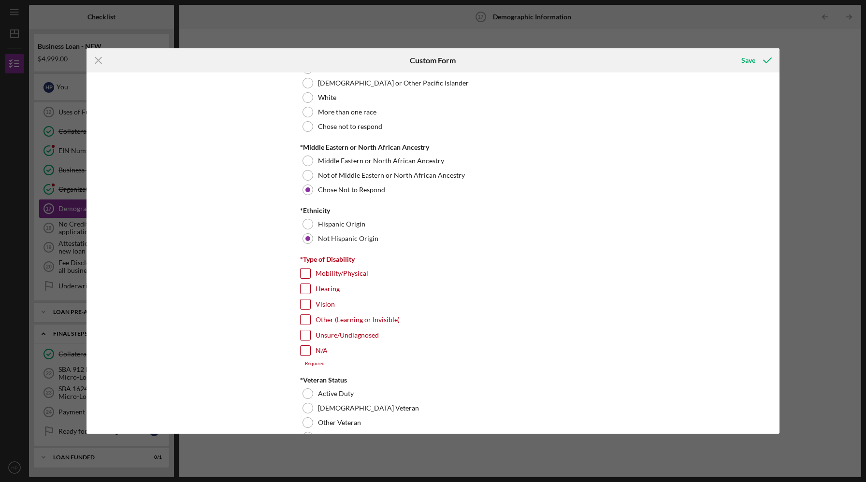
click at [303, 352] on input "N/A" at bounding box center [306, 351] width 10 height 10
checkbox input "true"
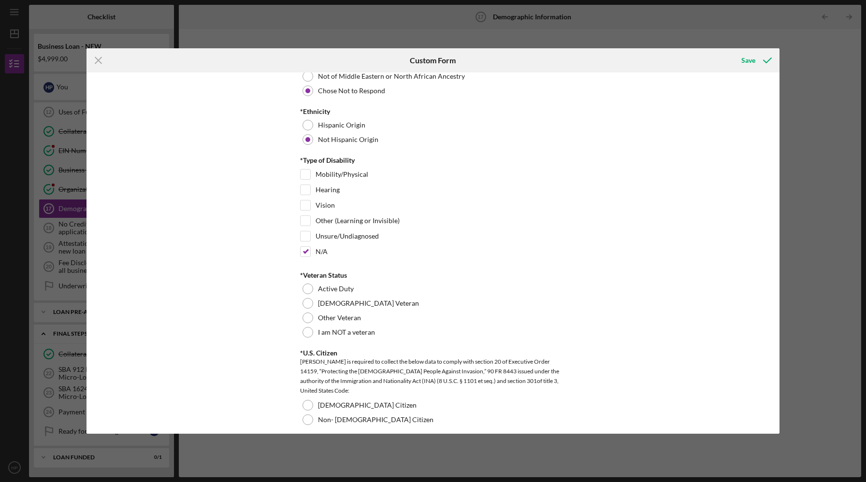
scroll to position [692, 0]
click at [309, 332] on div at bounding box center [307, 330] width 11 height 11
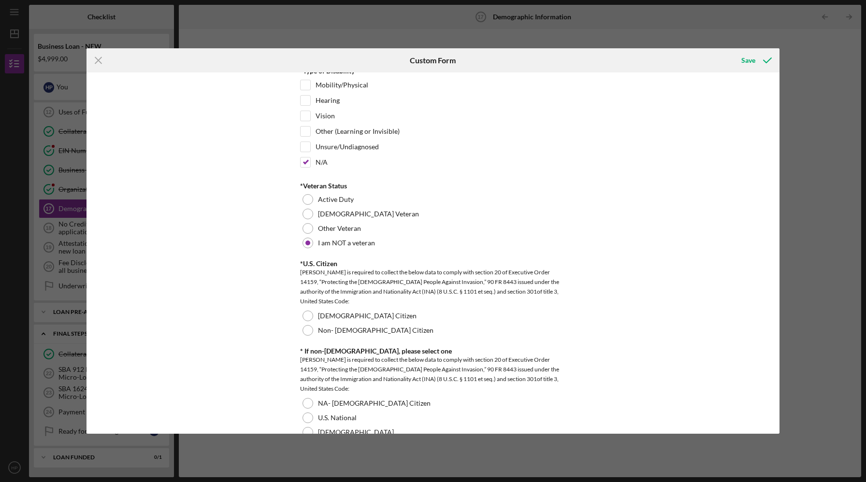
scroll to position [784, 0]
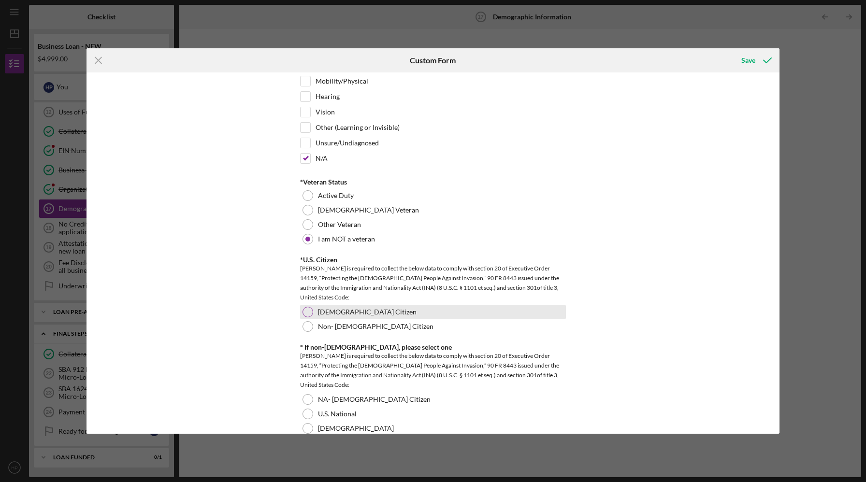
click at [304, 314] on div at bounding box center [307, 312] width 11 height 11
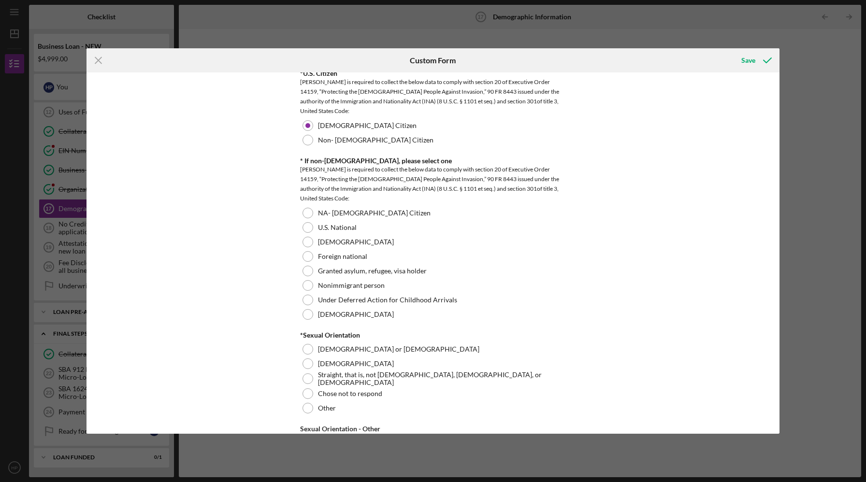
scroll to position [969, 0]
click at [309, 213] on div at bounding box center [307, 214] width 11 height 11
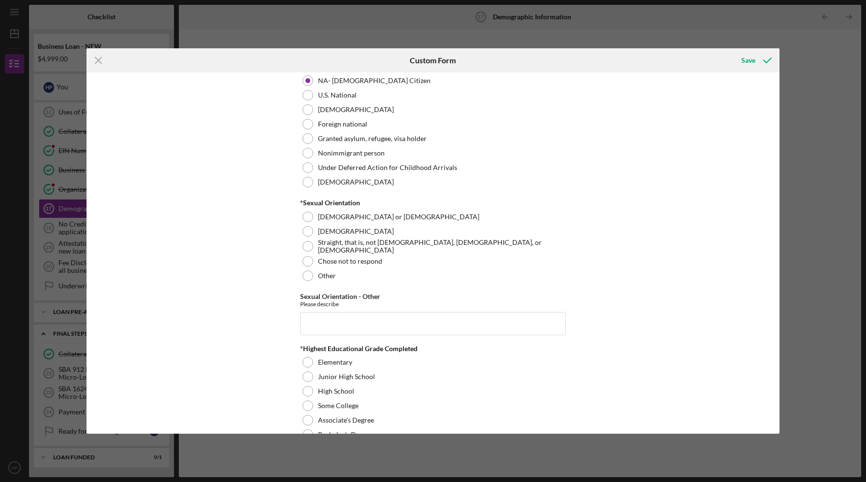
scroll to position [1114, 0]
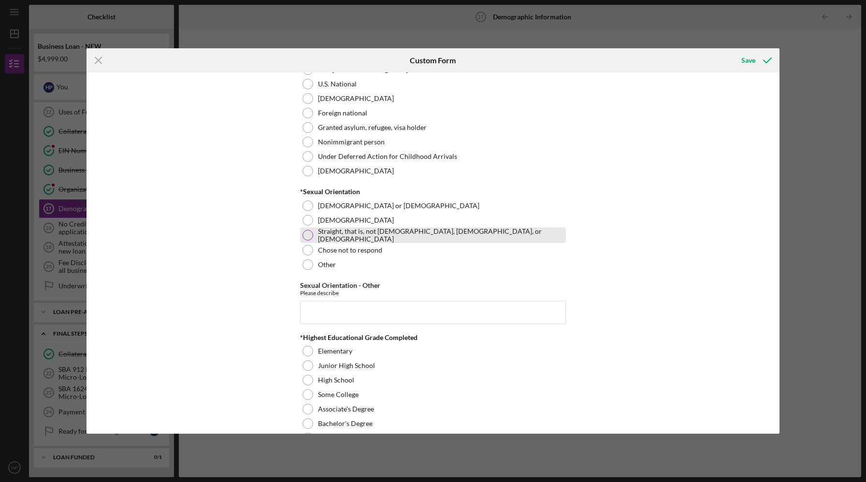
click at [307, 236] on div at bounding box center [307, 235] width 11 height 11
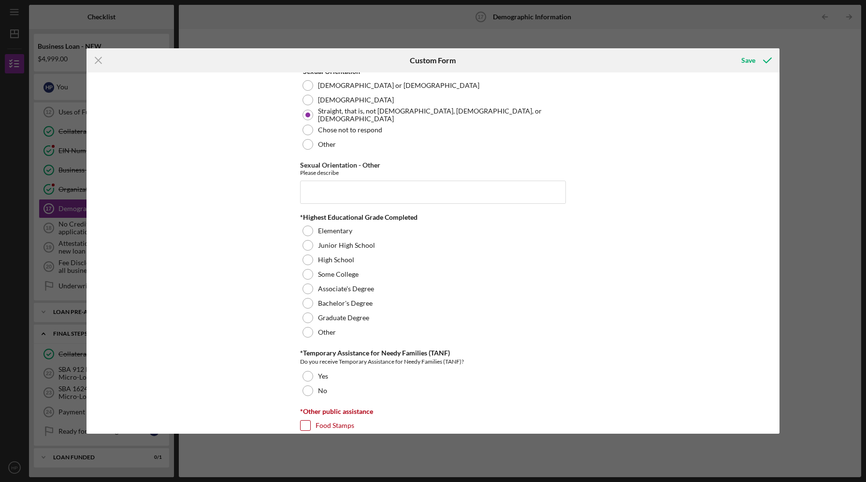
scroll to position [1234, 0]
click at [307, 304] on div at bounding box center [307, 303] width 11 height 11
click at [307, 332] on div at bounding box center [307, 332] width 11 height 11
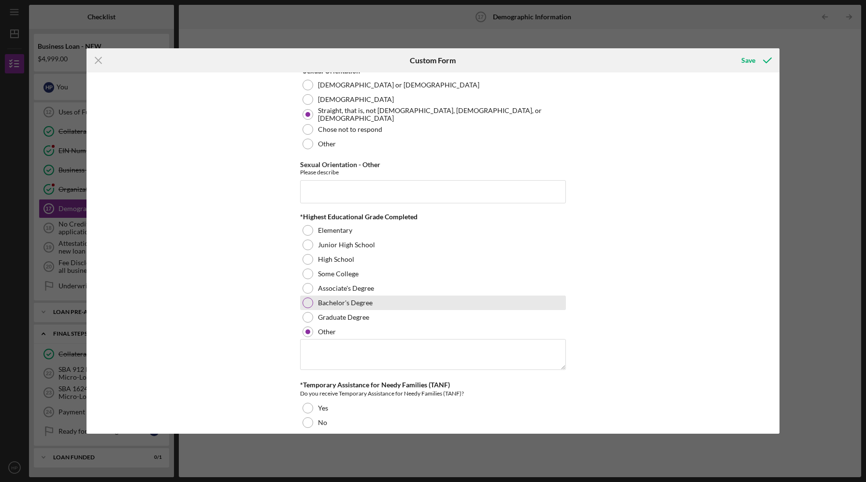
click at [307, 306] on div at bounding box center [307, 303] width 11 height 11
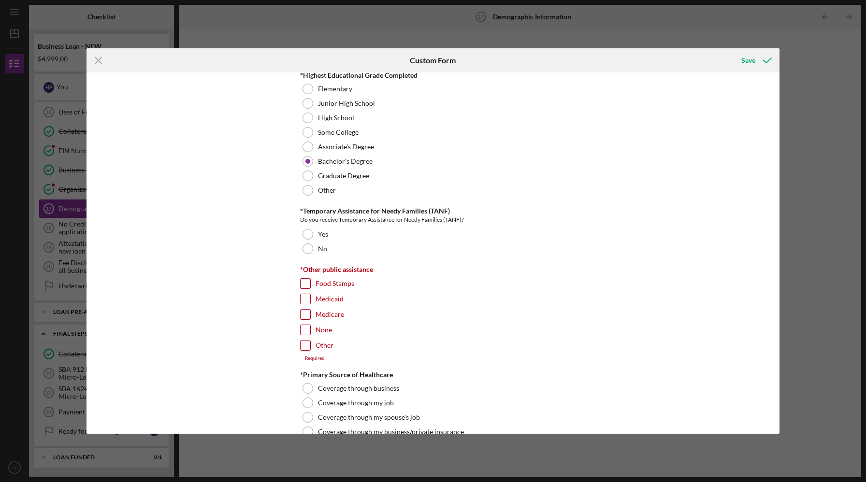
scroll to position [1376, 0]
click at [308, 249] on div at bounding box center [307, 248] width 11 height 11
click at [303, 344] on input "Other" at bounding box center [306, 345] width 10 height 10
checkbox input "true"
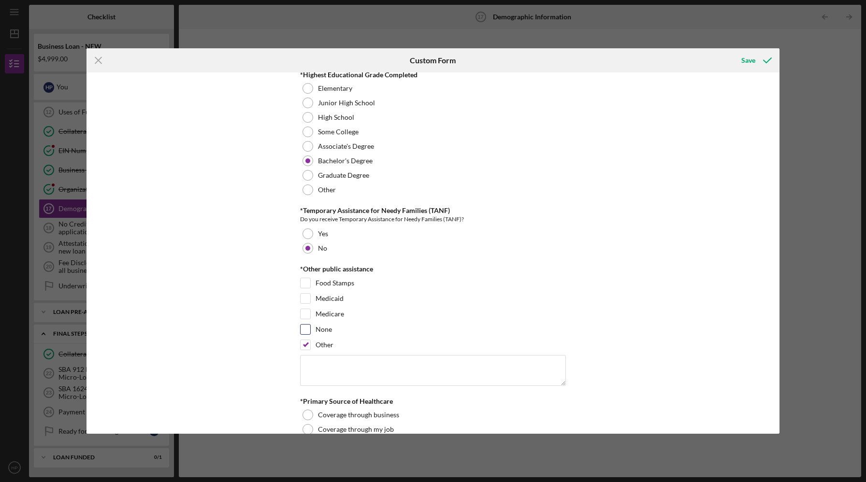
click at [301, 327] on input "None" at bounding box center [306, 330] width 10 height 10
checkbox input "true"
click at [304, 344] on input "Other" at bounding box center [306, 345] width 10 height 10
checkbox input "false"
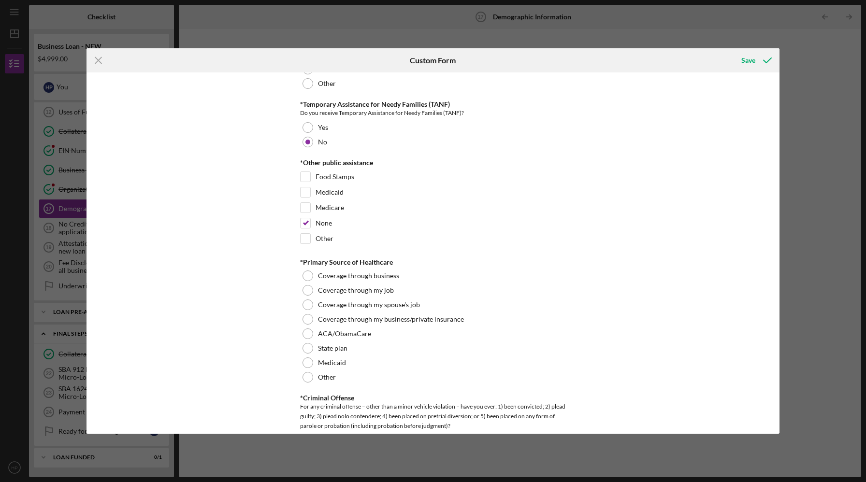
scroll to position [1489, 0]
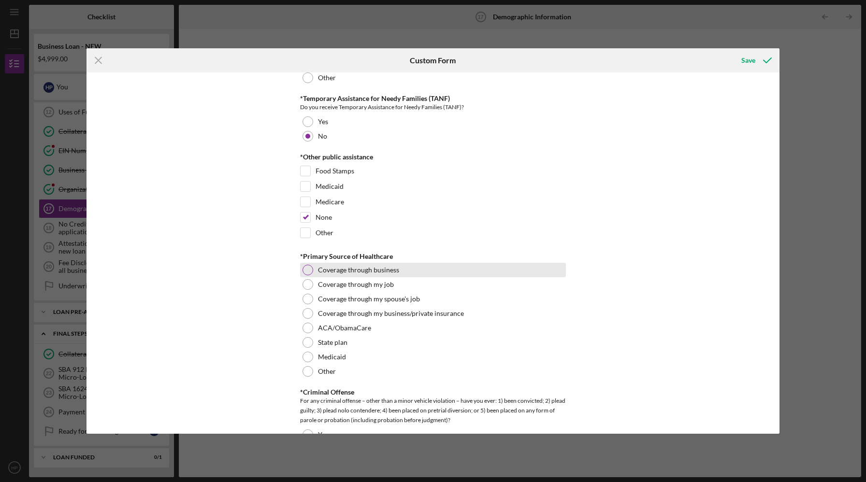
click at [309, 270] on div at bounding box center [307, 270] width 11 height 11
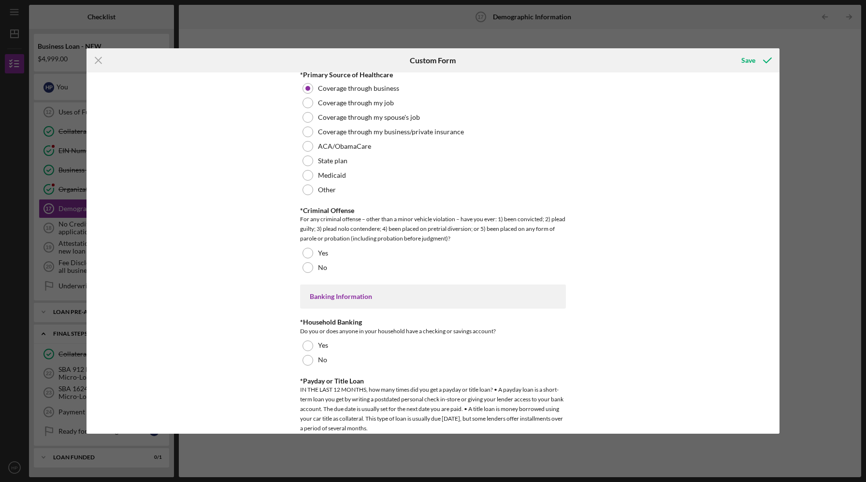
scroll to position [1671, 0]
click at [307, 269] on div at bounding box center [307, 267] width 11 height 11
click at [305, 344] on div at bounding box center [307, 345] width 11 height 11
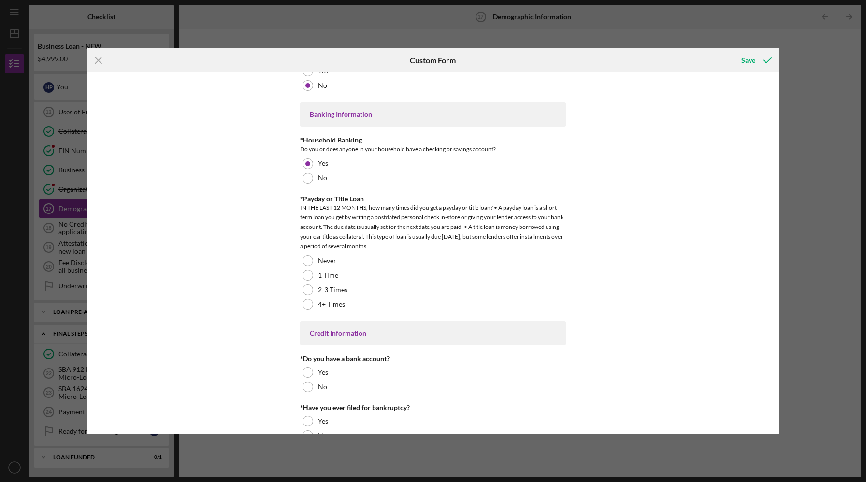
scroll to position [1875, 0]
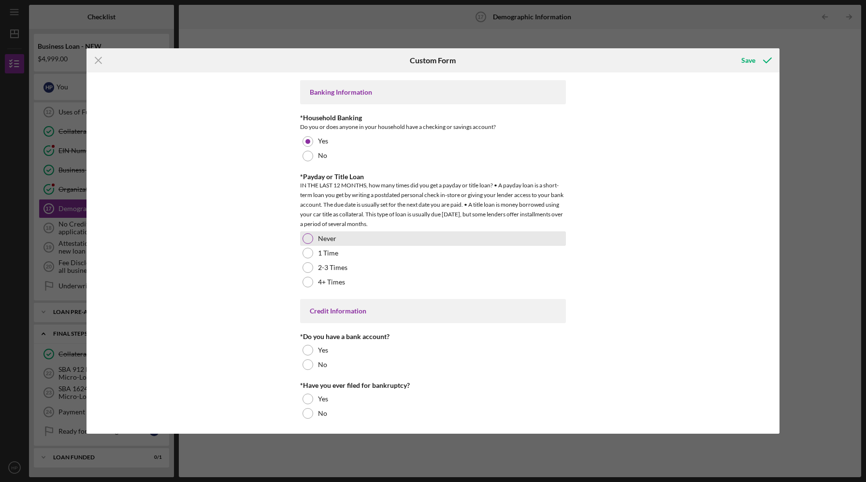
click at [307, 239] on div at bounding box center [307, 238] width 11 height 11
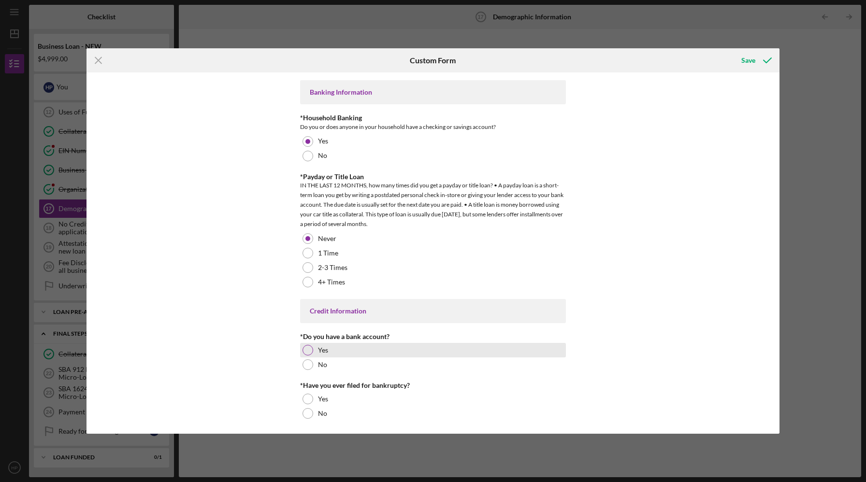
click at [304, 348] on div at bounding box center [307, 350] width 11 height 11
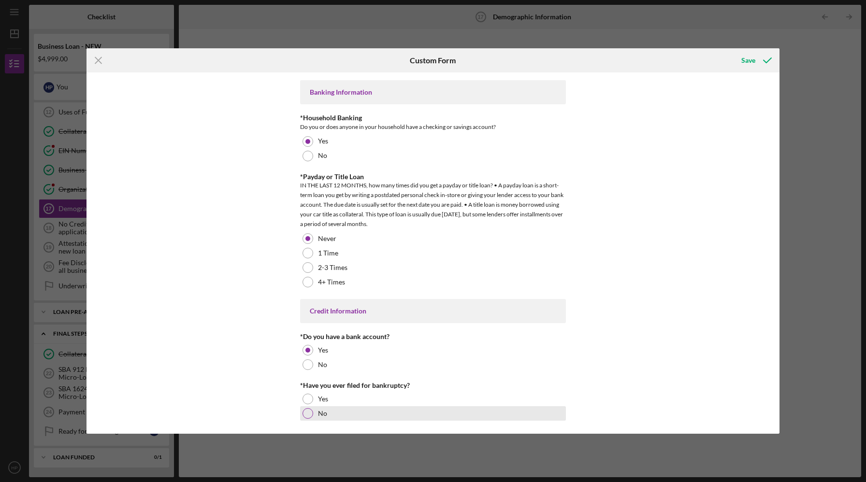
click at [306, 414] on div at bounding box center [307, 413] width 11 height 11
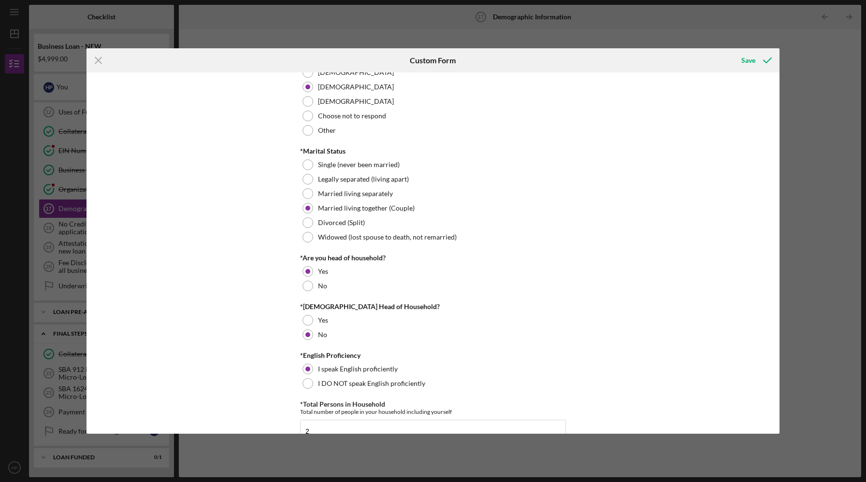
scroll to position [0, 0]
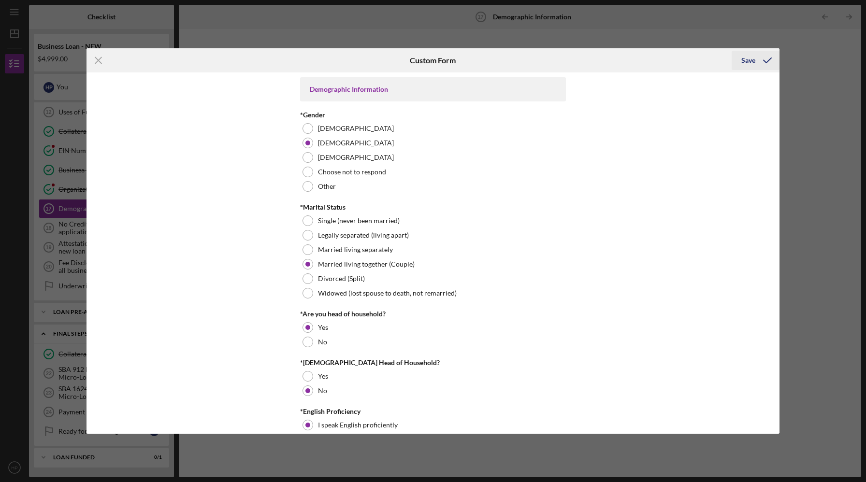
click at [750, 59] on div "Save" at bounding box center [748, 60] width 14 height 19
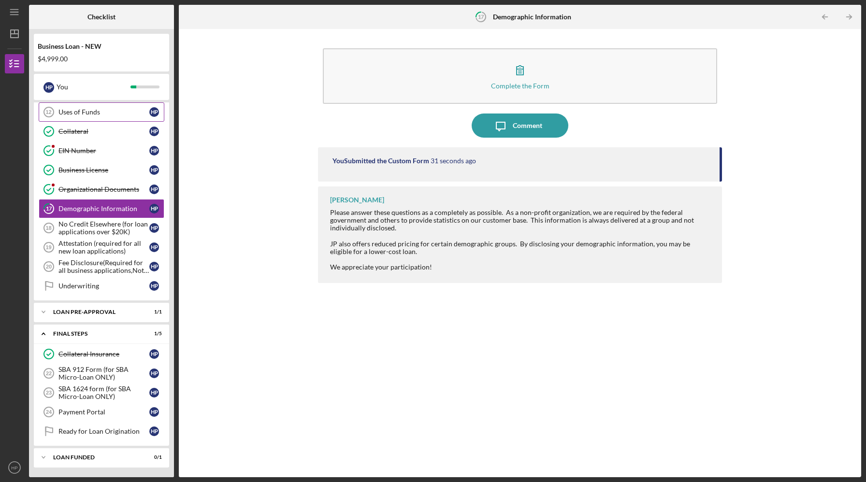
click at [84, 114] on div "Uses of Funds" at bounding box center [103, 112] width 91 height 8
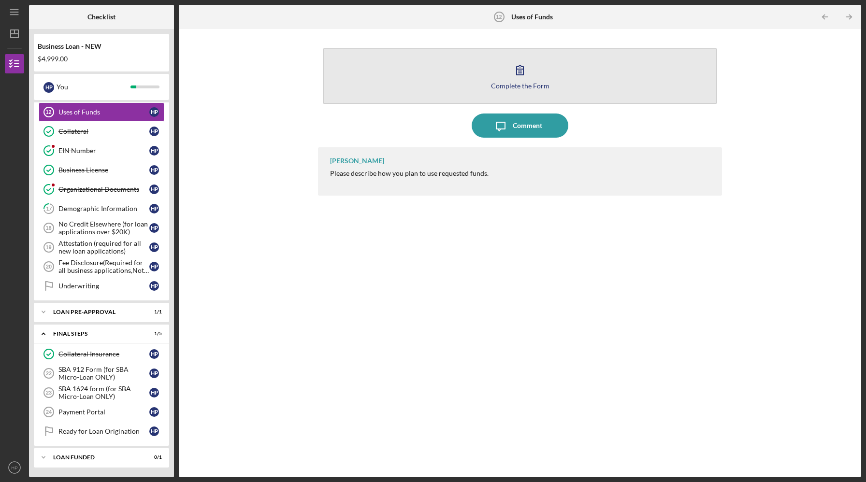
click at [482, 65] on button "Complete the Form Form" at bounding box center [520, 76] width 394 height 56
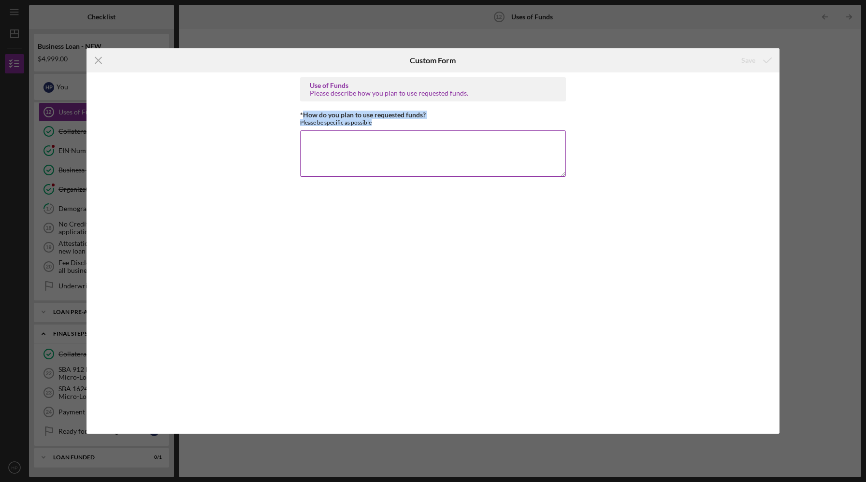
drag, startPoint x: 302, startPoint y: 113, endPoint x: 401, endPoint y: 123, distance: 99.1
click at [401, 123] on div "*How do you plan to use requested funds? Please be specific as possible" at bounding box center [433, 118] width 266 height 15
copy div "How do you plan to use requested funds? Please be specific as possible"
click at [405, 151] on textarea "*How do you plan to use requested funds?" at bounding box center [433, 153] width 266 height 46
paste textarea "“The funds will be used to strengthen Hy-Point One Consultant’s growth by inves…"
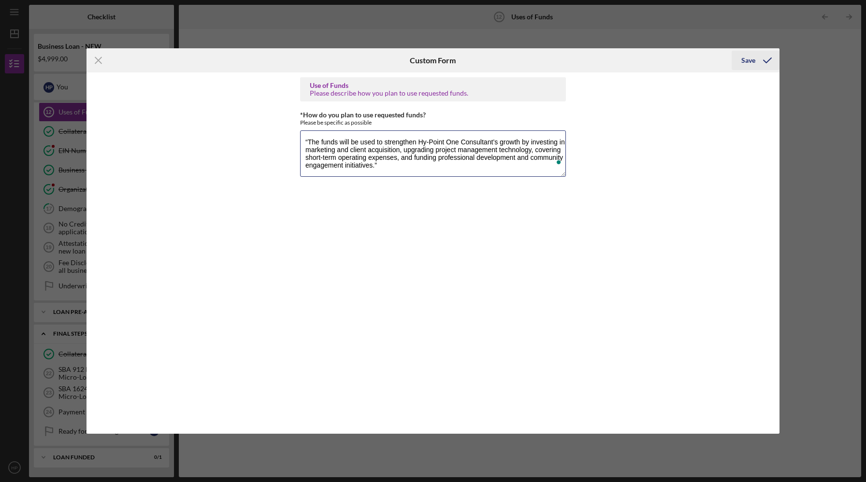
type textarea "“The funds will be used to strengthen Hy-Point One Consultant’s growth by inves…"
click at [748, 58] on div "Save" at bounding box center [748, 60] width 14 height 19
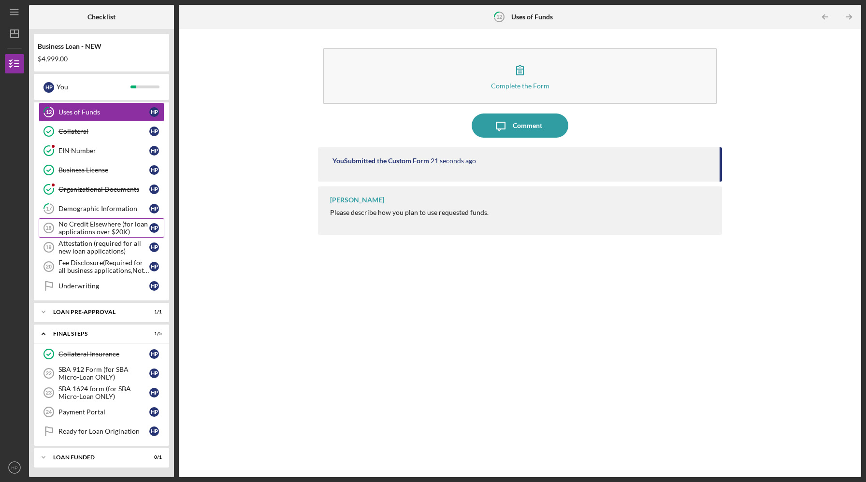
click at [99, 232] on div "No Credit Elsewhere (for loan applications over $20K)" at bounding box center [103, 227] width 91 height 15
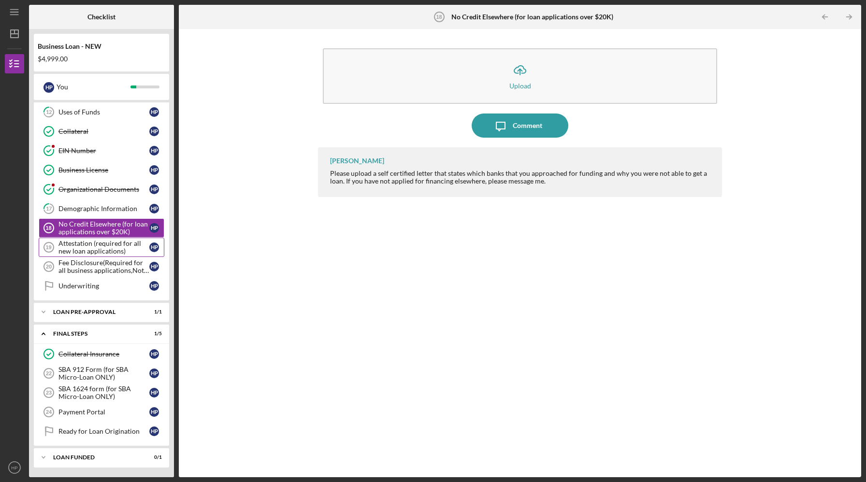
click at [91, 248] on div "Attestation (required for all new loan applications)" at bounding box center [103, 247] width 91 height 15
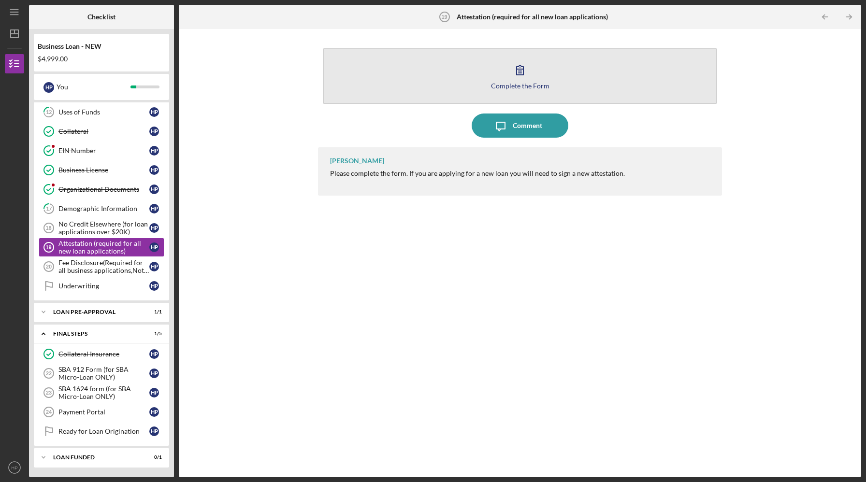
click at [432, 77] on button "Complete the Form Form" at bounding box center [520, 76] width 394 height 56
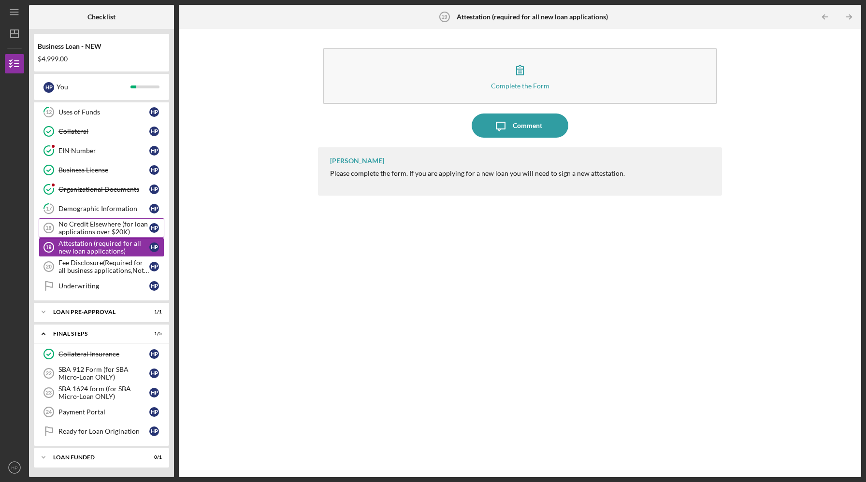
click at [88, 234] on div "No Credit Elsewhere (for loan applications over $20K)" at bounding box center [103, 227] width 91 height 15
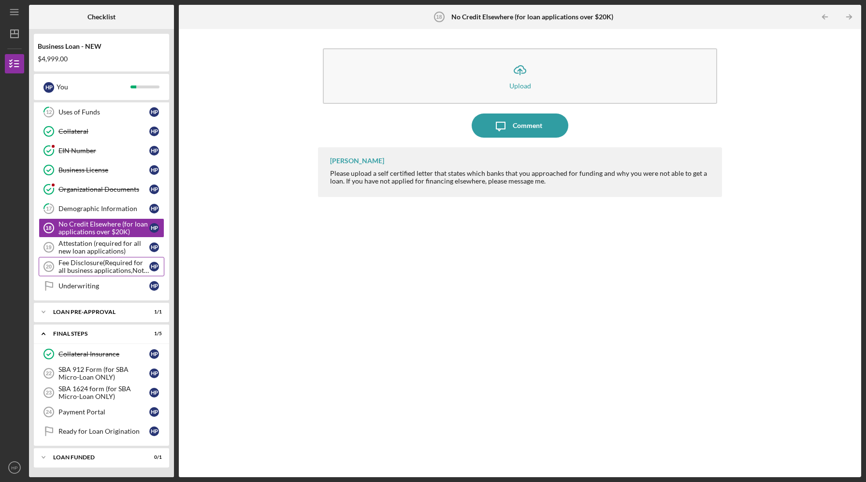
click at [86, 270] on div "Fee Disclosure(Required for all business applications,Not needed for Contractor…" at bounding box center [103, 266] width 91 height 15
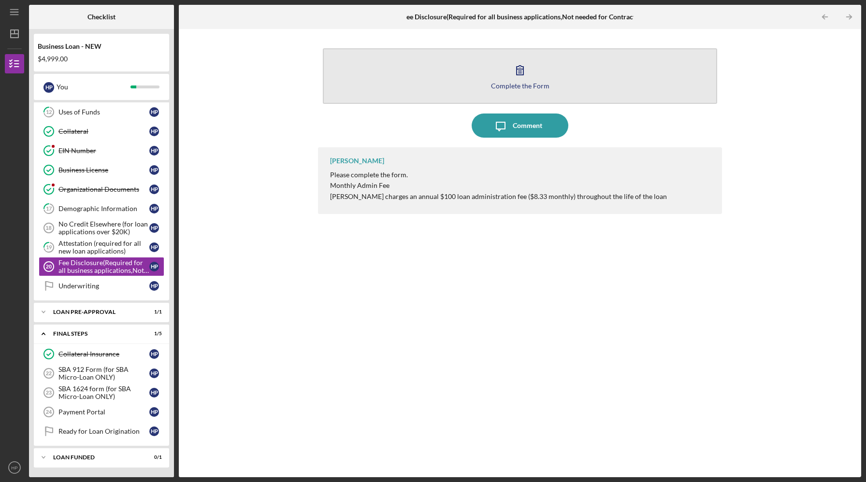
click at [480, 82] on button "Complete the Form Form" at bounding box center [520, 76] width 394 height 56
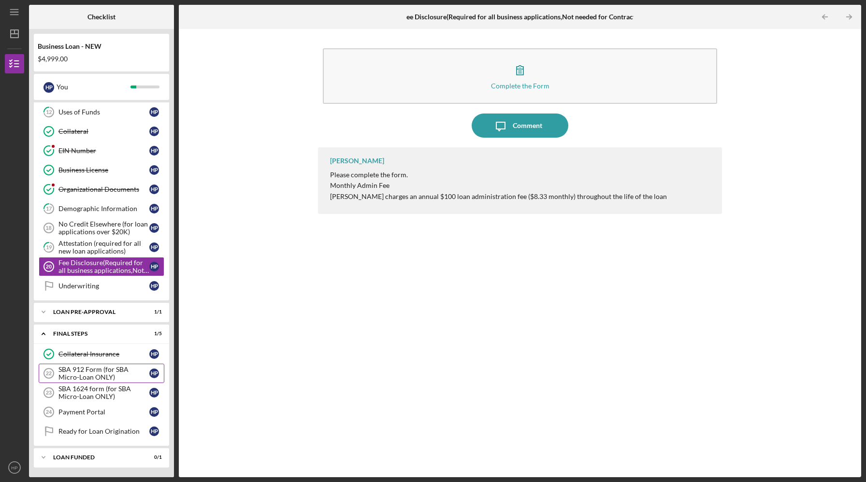
click at [82, 379] on div "SBA 912 Form (for SBA Micro-Loan ONLY)" at bounding box center [103, 373] width 91 height 15
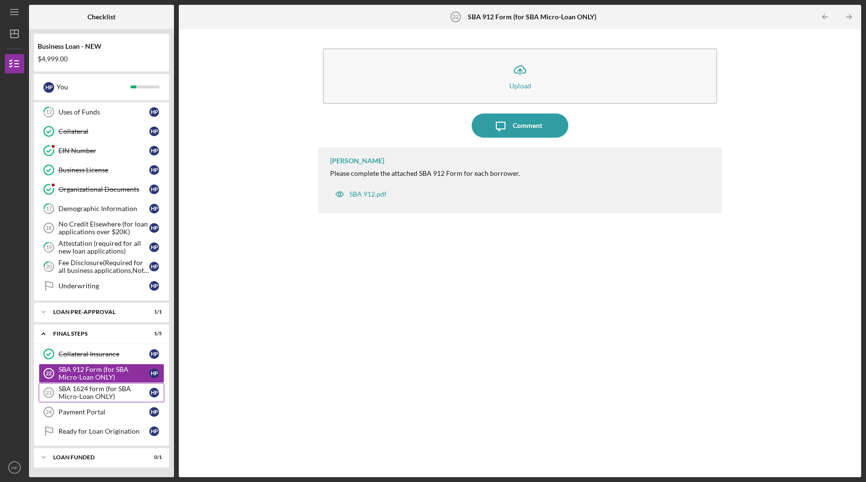
click at [86, 394] on div "SBA 1624 form (for SBA Micro-Loan ONLY)" at bounding box center [103, 392] width 91 height 15
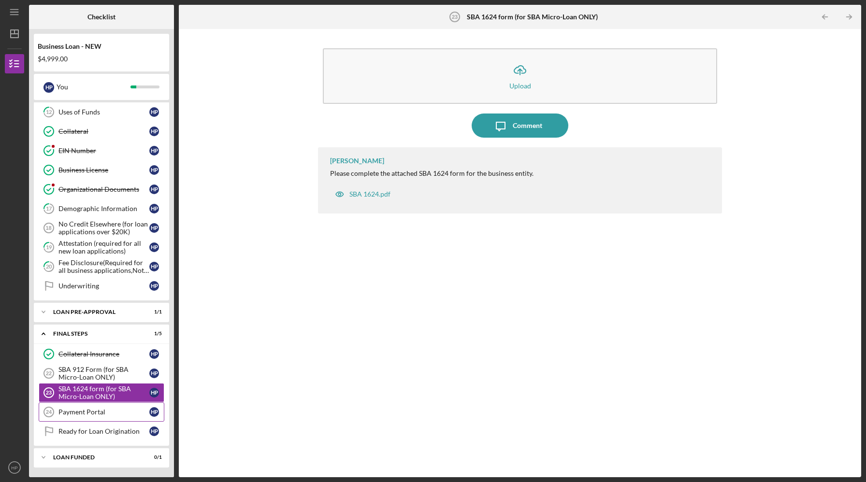
click at [82, 410] on div "Payment Portal" at bounding box center [103, 412] width 91 height 8
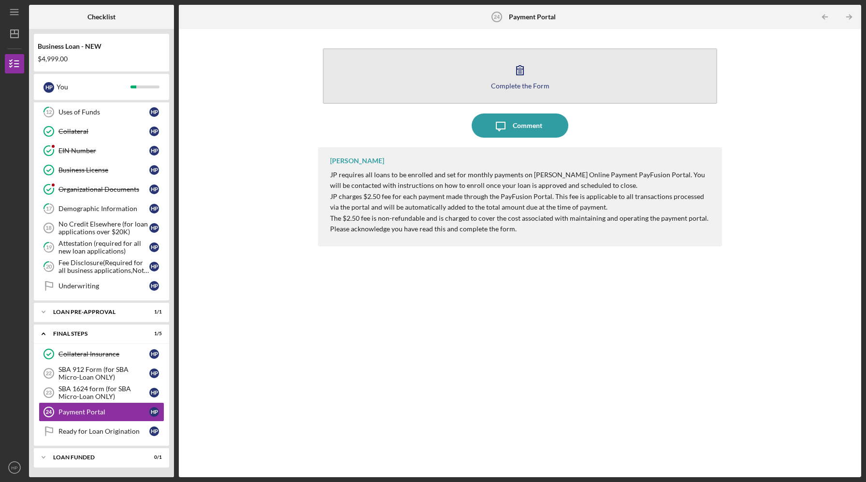
click at [518, 75] on icon "button" at bounding box center [519, 70] width 7 height 9
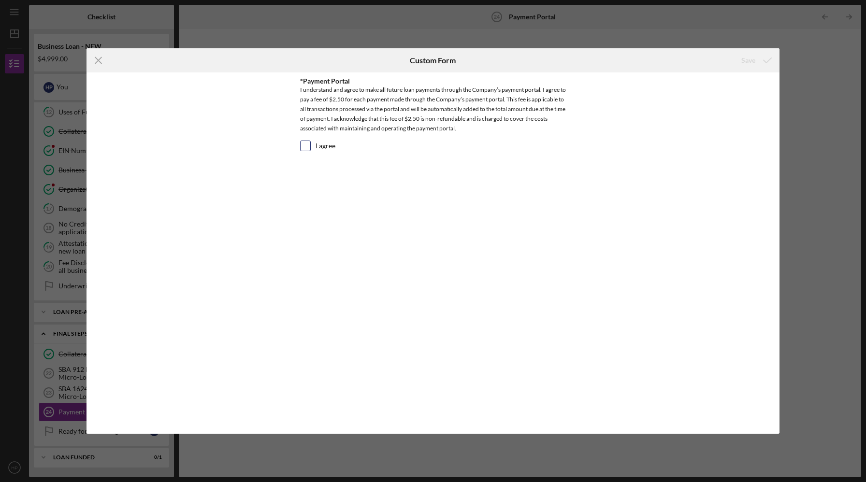
click at [308, 143] on input "I agree" at bounding box center [306, 146] width 10 height 10
checkbox input "true"
click at [747, 62] on div "Save" at bounding box center [748, 60] width 14 height 19
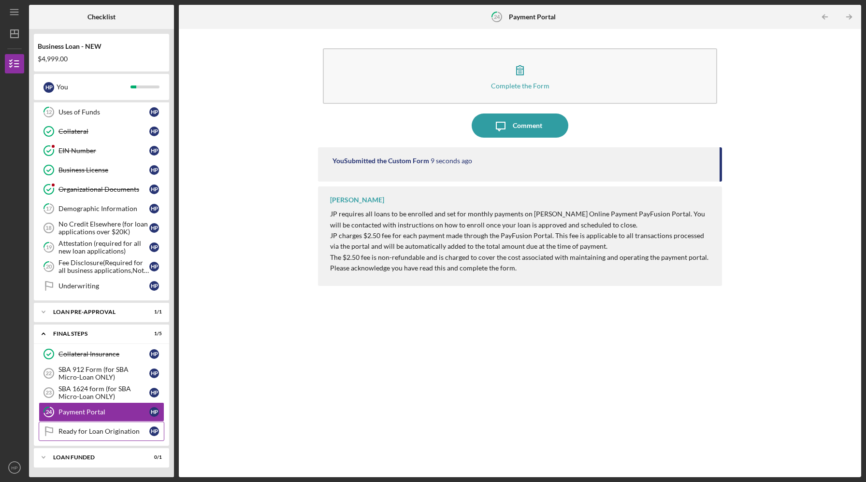
click at [94, 435] on div "Ready for Loan Origination" at bounding box center [103, 432] width 91 height 8
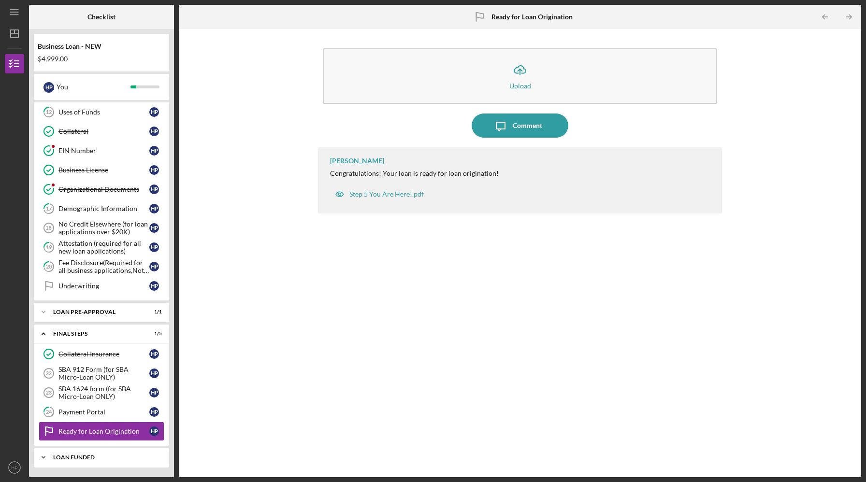
click at [77, 458] on div "LOAN FUNDED" at bounding box center [105, 458] width 104 height 6
click at [78, 454] on div "Icon/Expander LOAN FUNDED 0 / 1" at bounding box center [101, 457] width 135 height 19
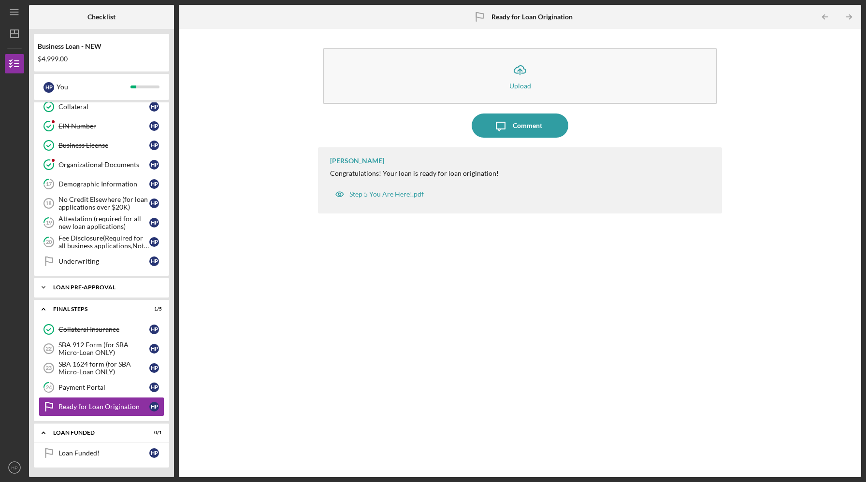
click at [106, 287] on div "LOAN PRE-APPROVAL" at bounding box center [105, 288] width 104 height 6
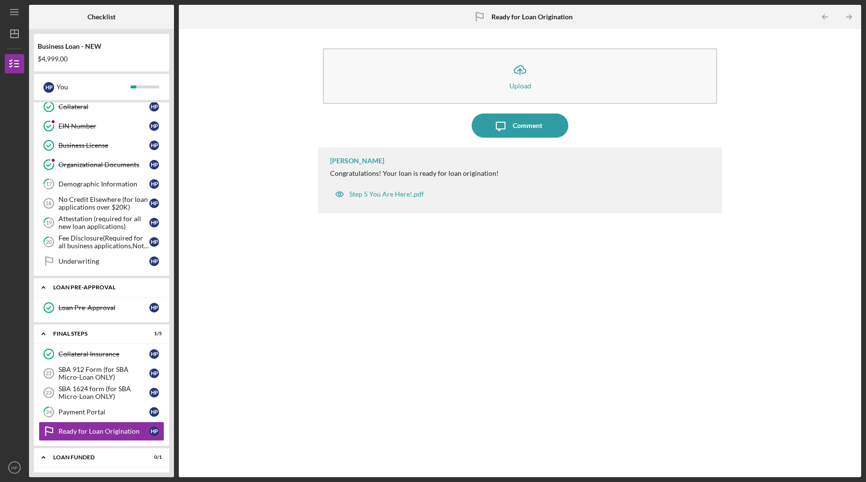
click at [106, 287] on div "LOAN PRE-APPROVAL" at bounding box center [105, 288] width 104 height 6
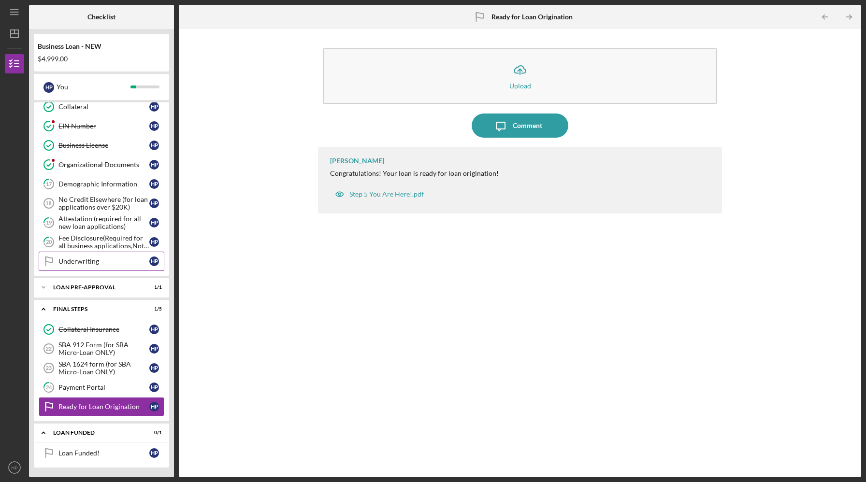
click at [86, 263] on div "Underwriting" at bounding box center [103, 262] width 91 height 8
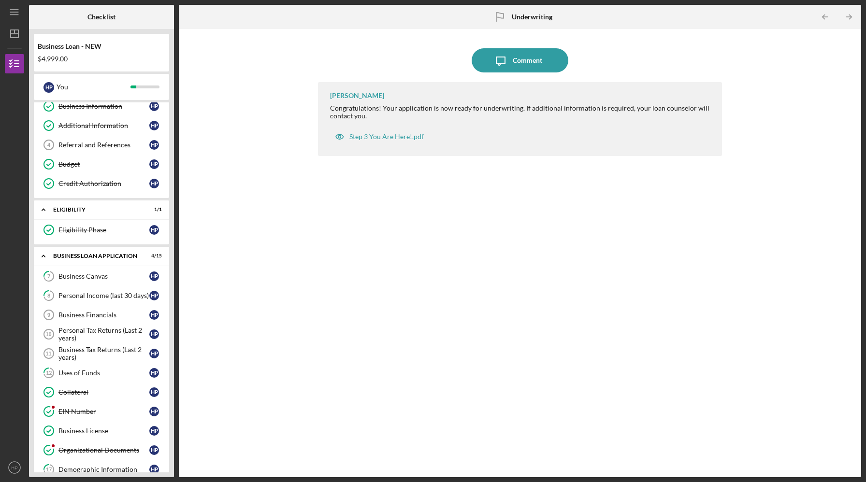
scroll to position [42, 0]
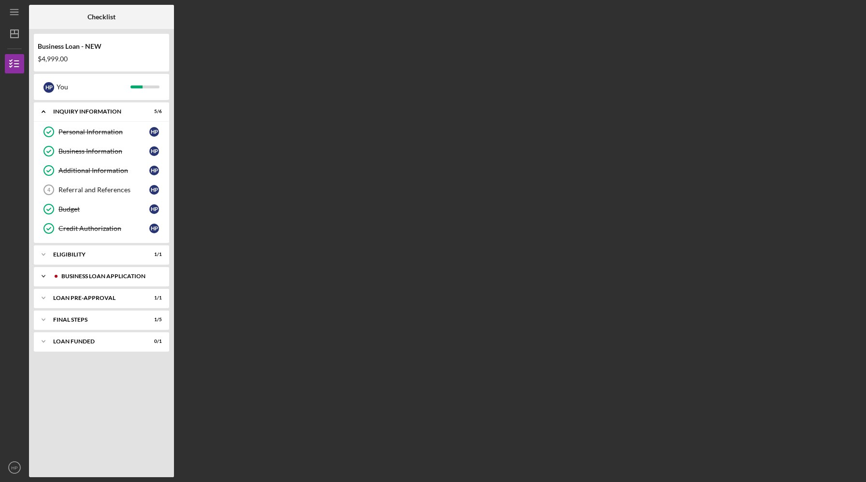
click at [108, 275] on div "BUSINESS LOAN APPLICATION" at bounding box center [109, 276] width 96 height 6
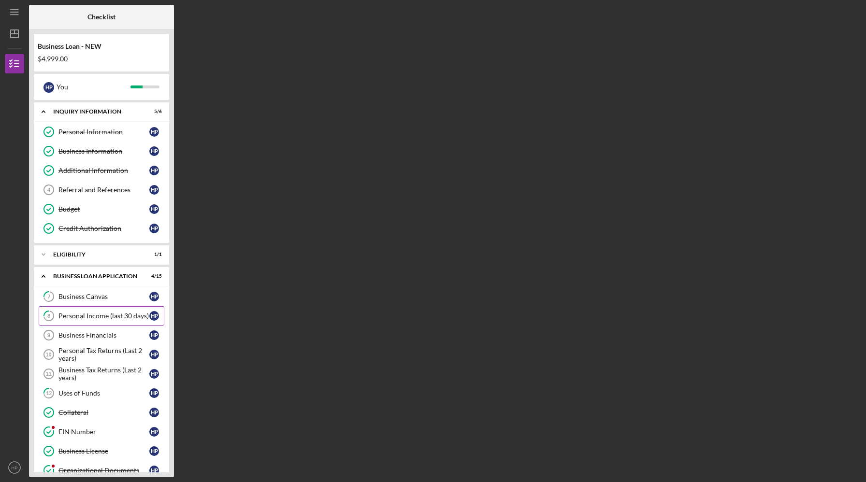
click at [97, 317] on div "Personal Income (last 30 days)" at bounding box center [103, 316] width 91 height 8
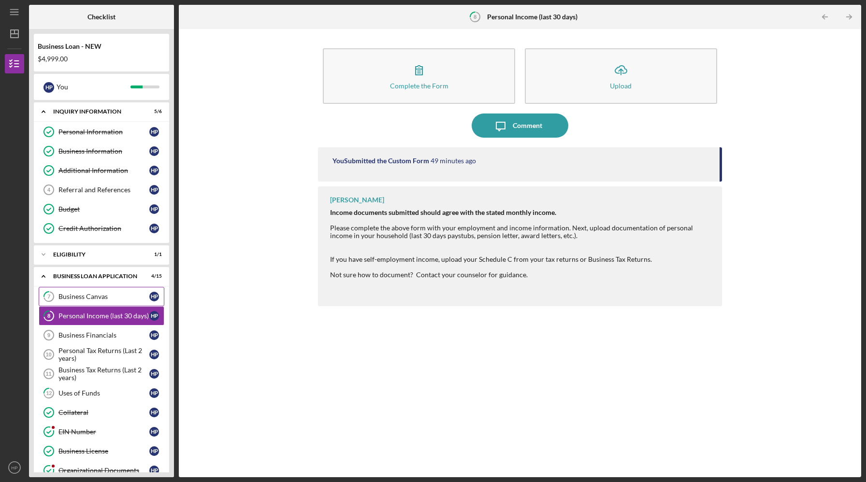
click at [87, 296] on div "Business Canvas" at bounding box center [103, 297] width 91 height 8
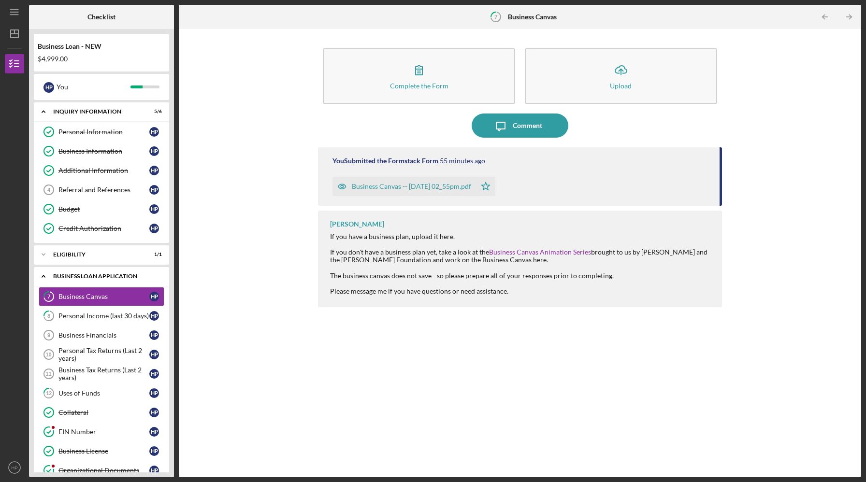
click at [84, 282] on div "Icon/Expander BUSINESS LOAN APPLICATION 4 / 15" at bounding box center [101, 277] width 135 height 20
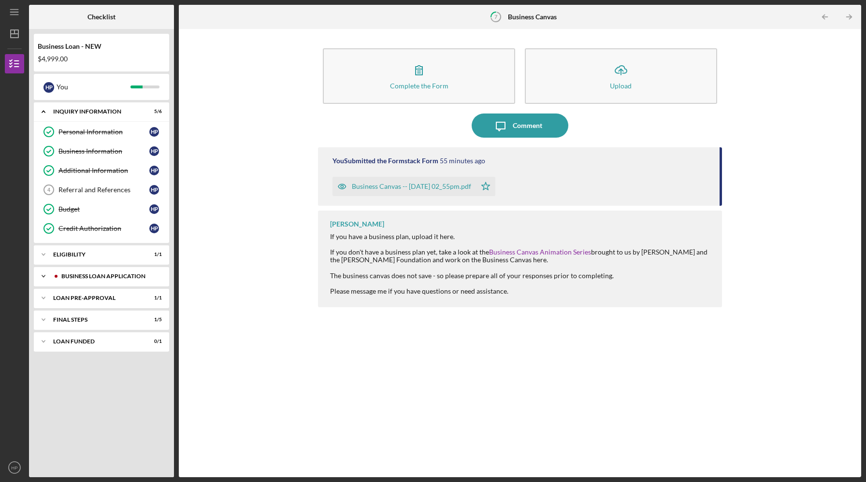
click at [84, 282] on div "Icon/Expander BUSINESS LOAN APPLICATION 4 / 15" at bounding box center [101, 276] width 135 height 19
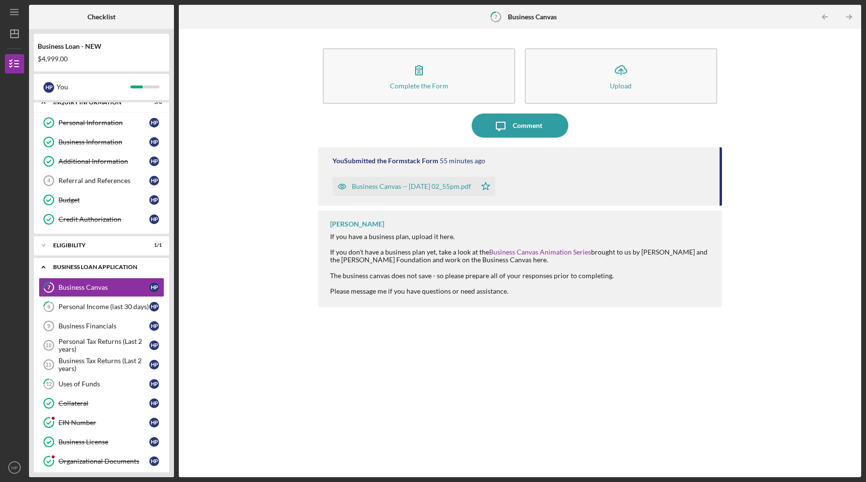
click at [84, 273] on div "Icon/Expander BUSINESS LOAN APPLICATION 4 / 15" at bounding box center [101, 268] width 135 height 20
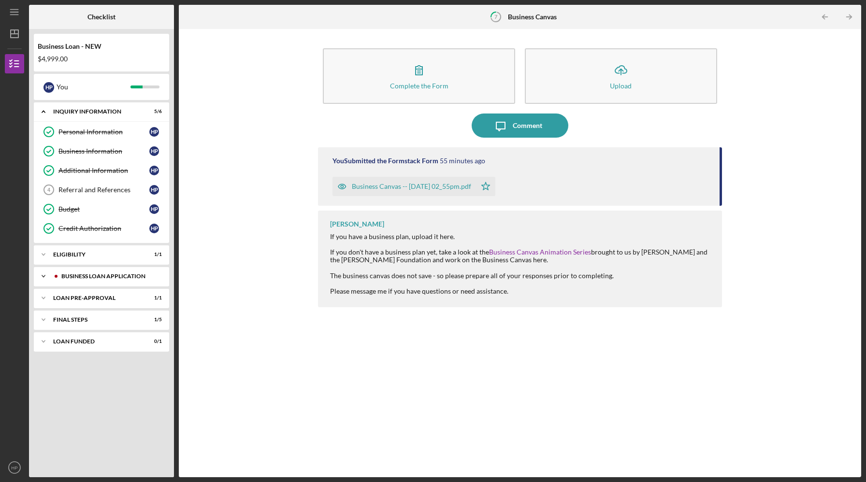
scroll to position [0, 0]
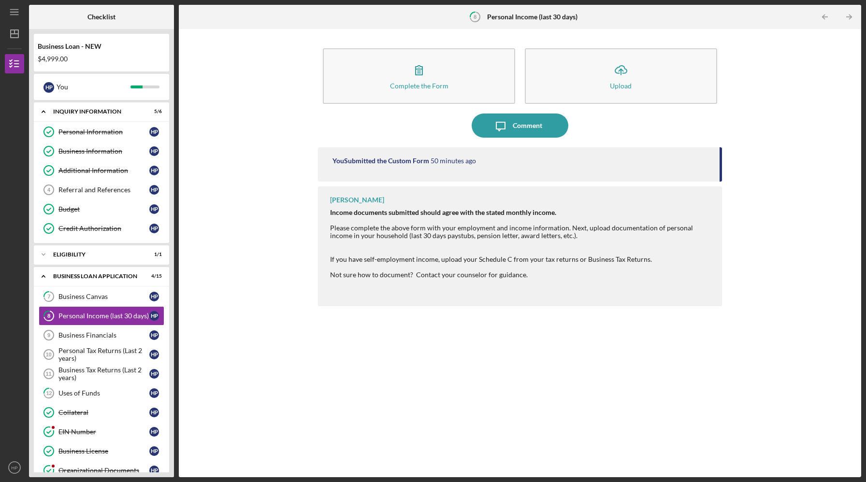
scroll to position [29, 0]
